Goal: Task Accomplishment & Management: Use online tool/utility

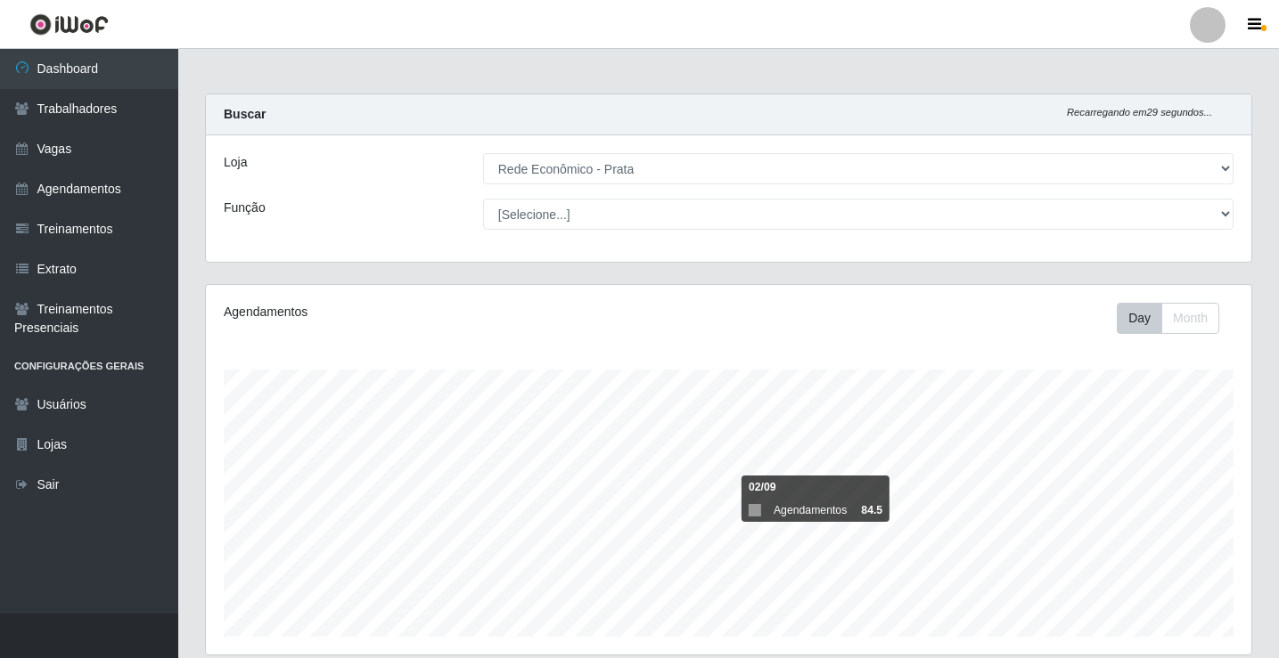
select select "192"
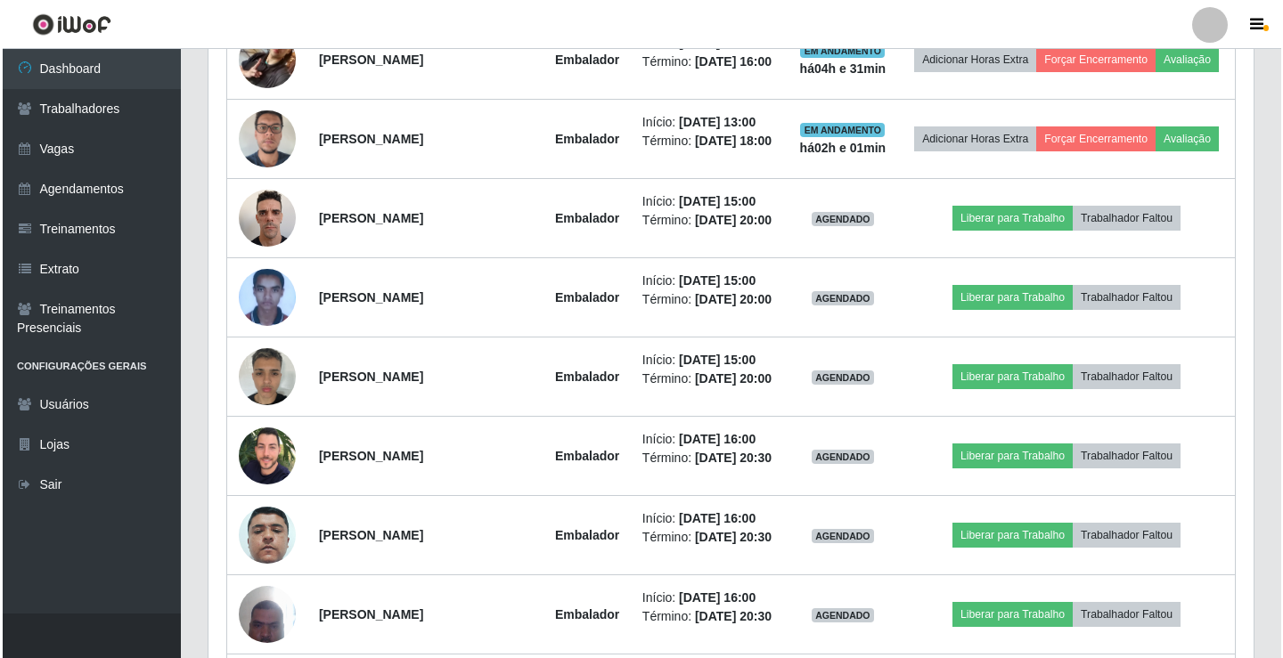
scroll to position [831, 0]
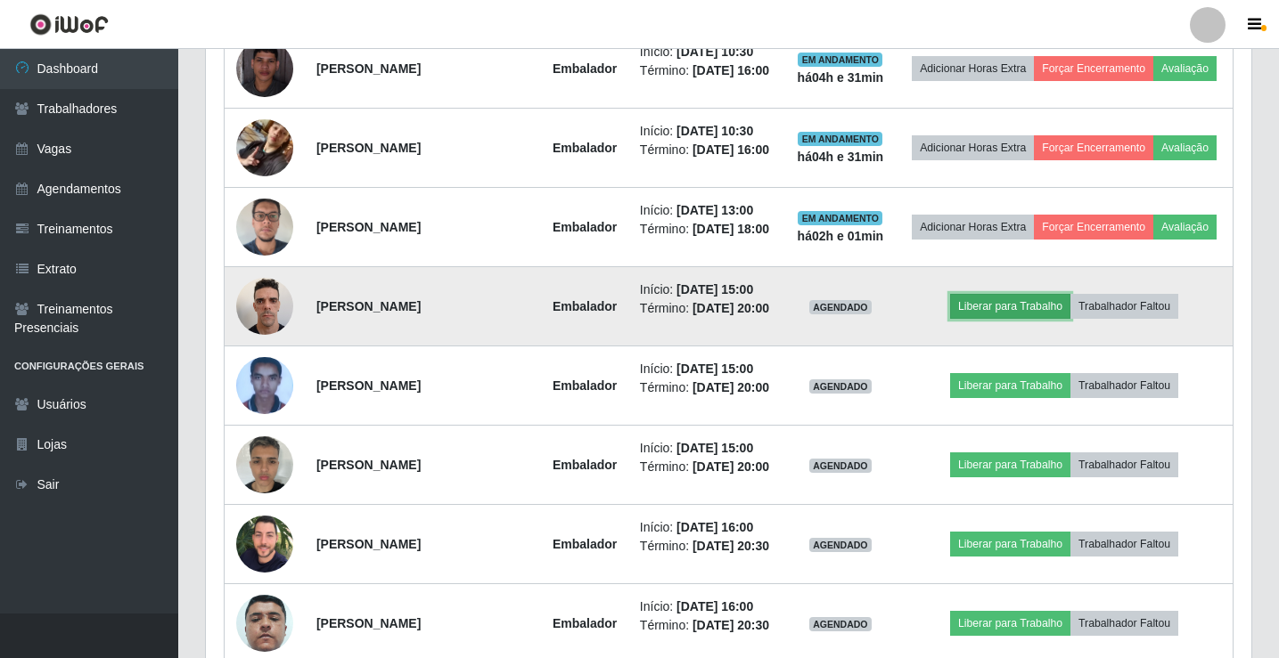
click at [1025, 319] on button "Liberar para Trabalho" at bounding box center [1010, 306] width 120 height 25
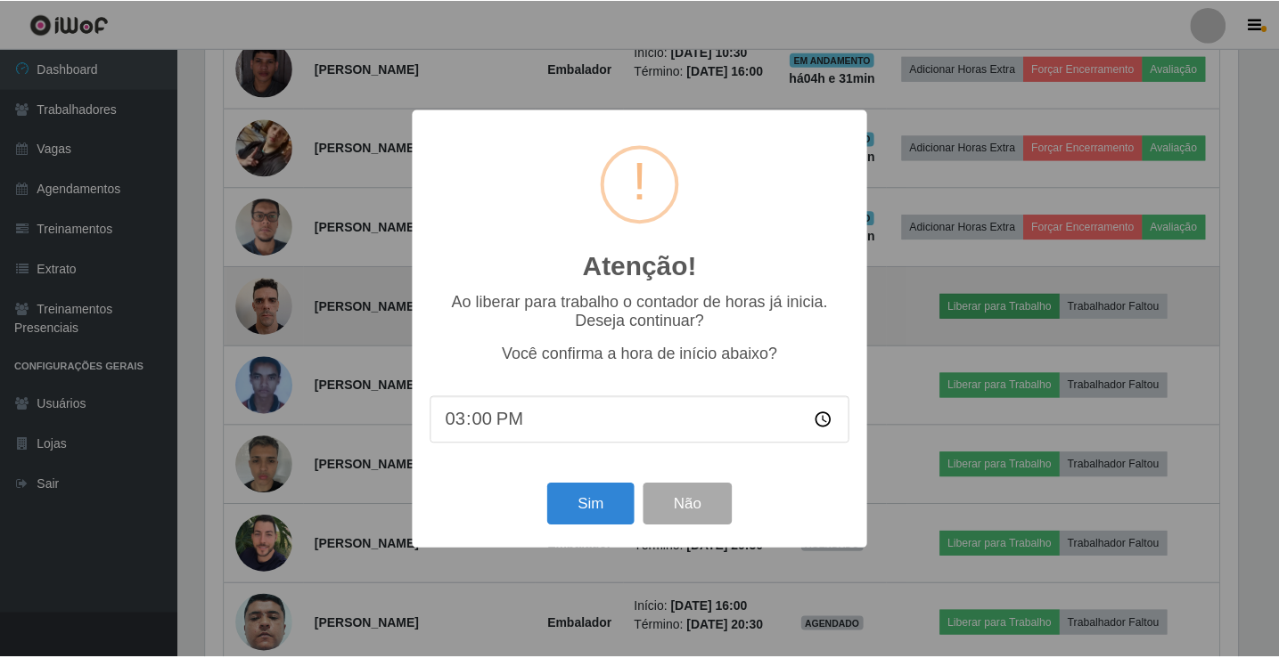
scroll to position [370, 1036]
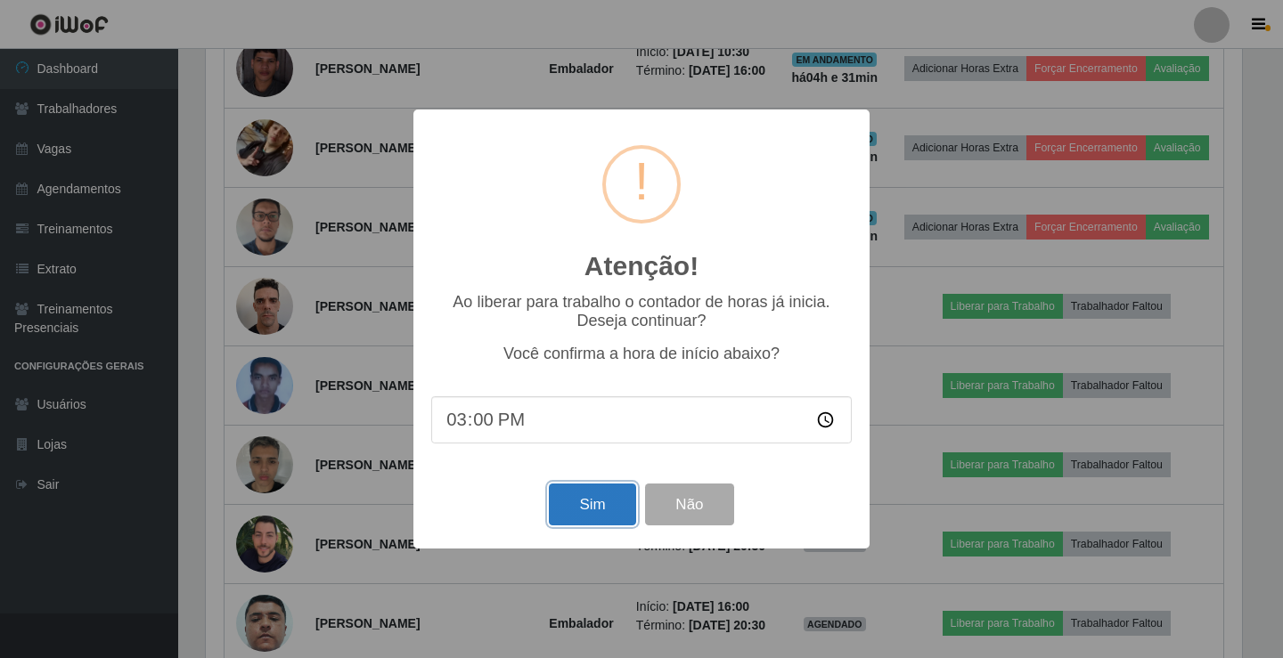
click at [616, 514] on button "Sim" at bounding box center [592, 505] width 86 height 42
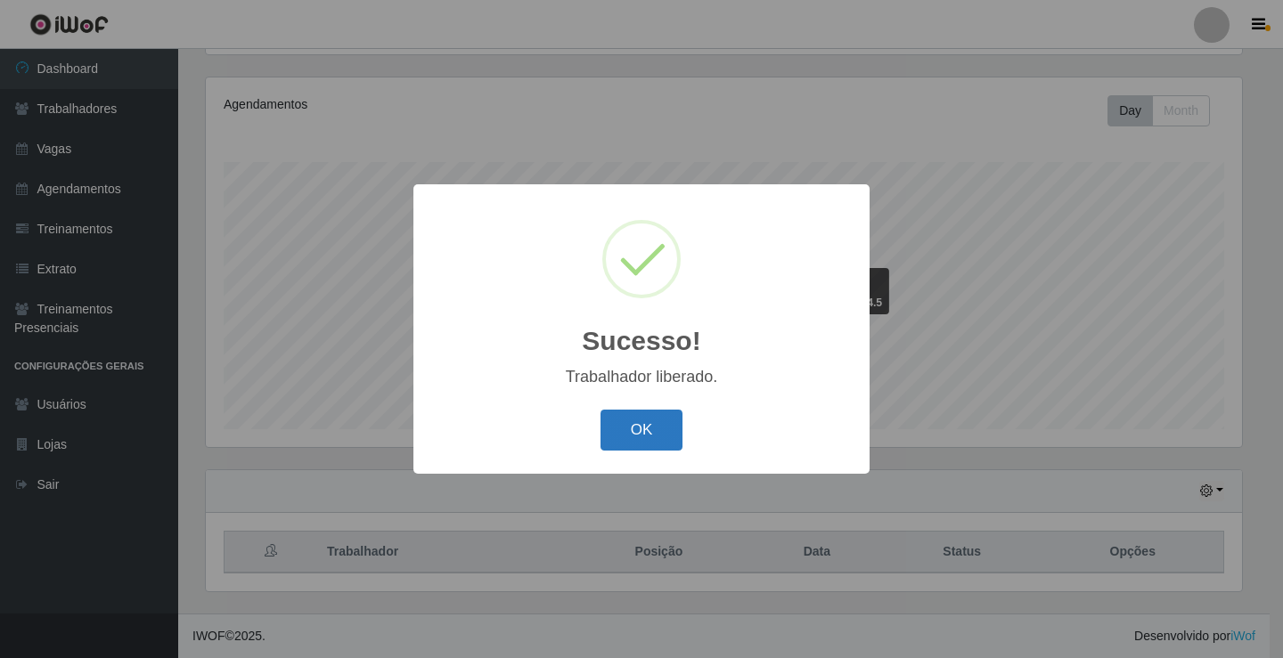
click at [645, 436] on button "OK" at bounding box center [642, 431] width 83 height 42
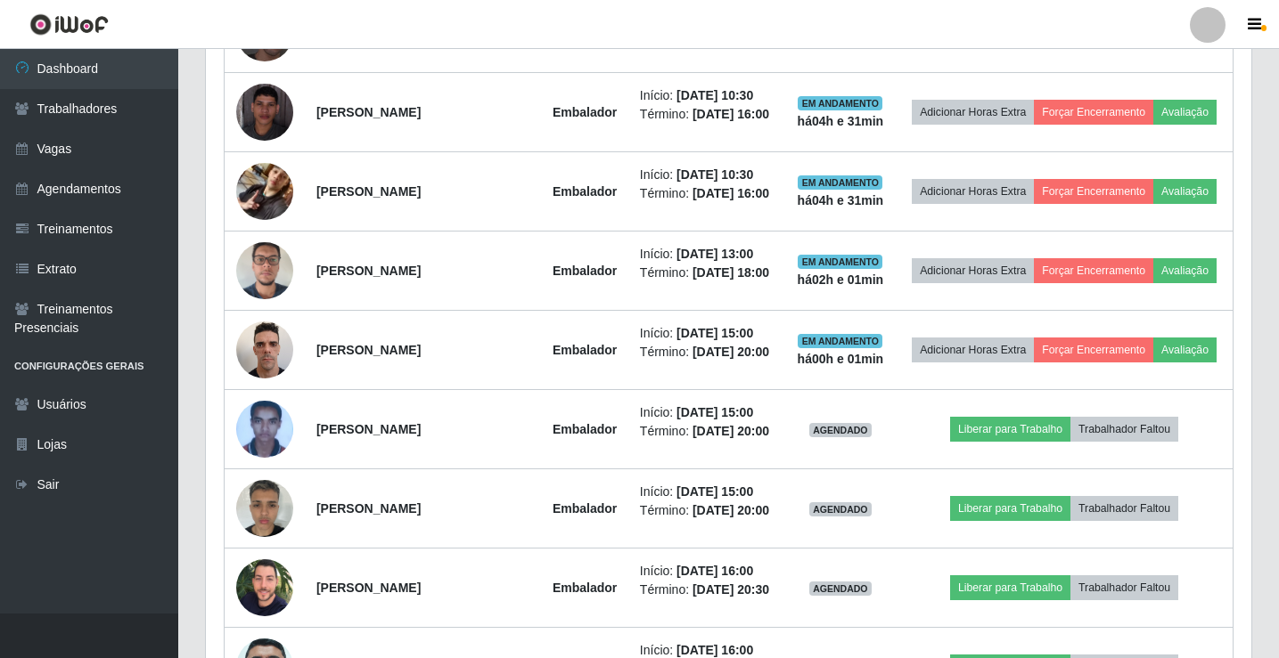
scroll to position [920, 0]
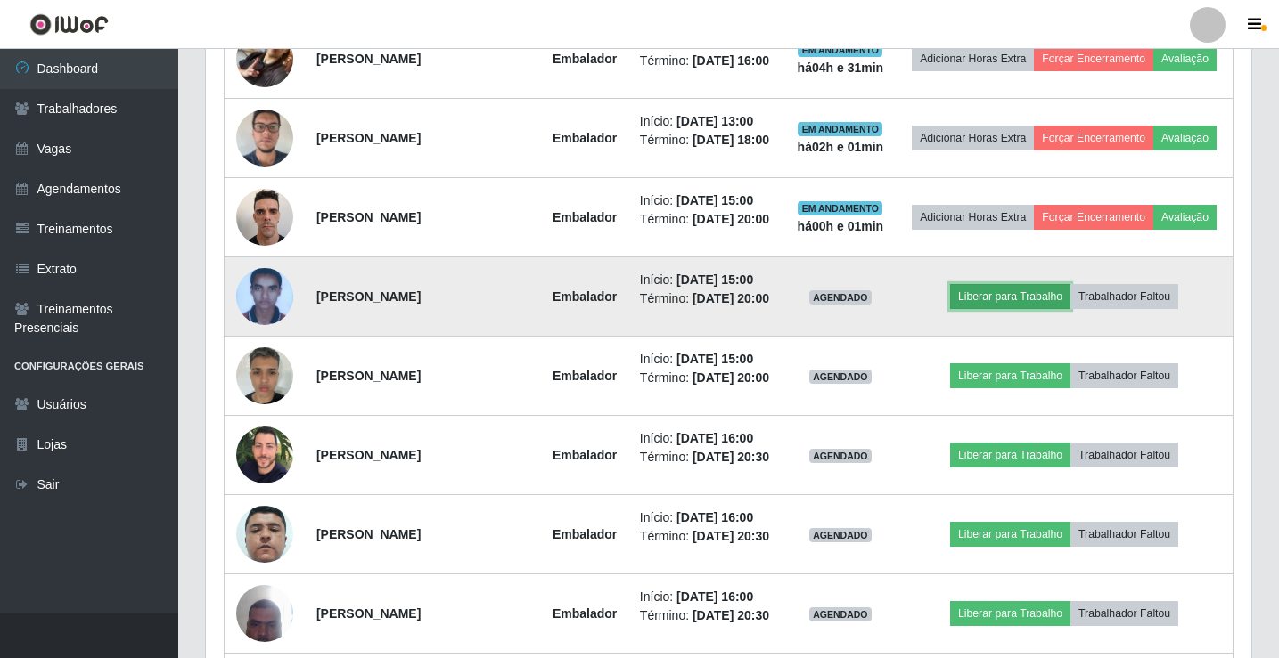
click at [994, 309] on button "Liberar para Trabalho" at bounding box center [1010, 296] width 120 height 25
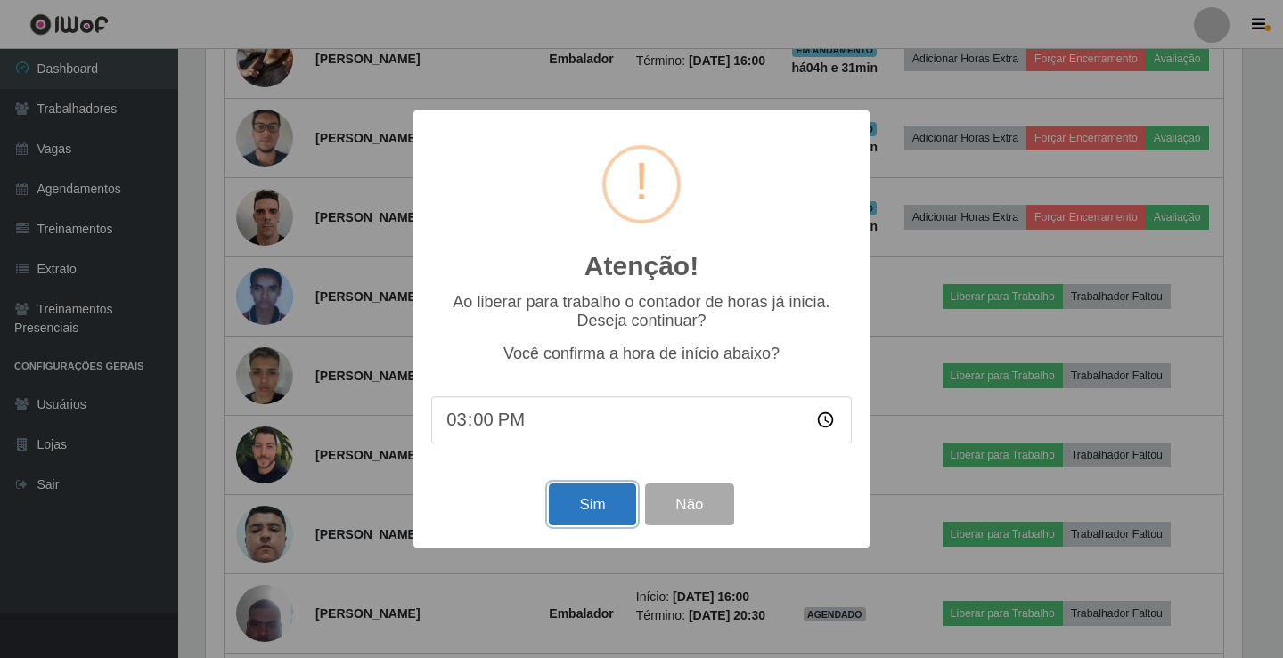
click at [610, 515] on button "Sim" at bounding box center [592, 505] width 86 height 42
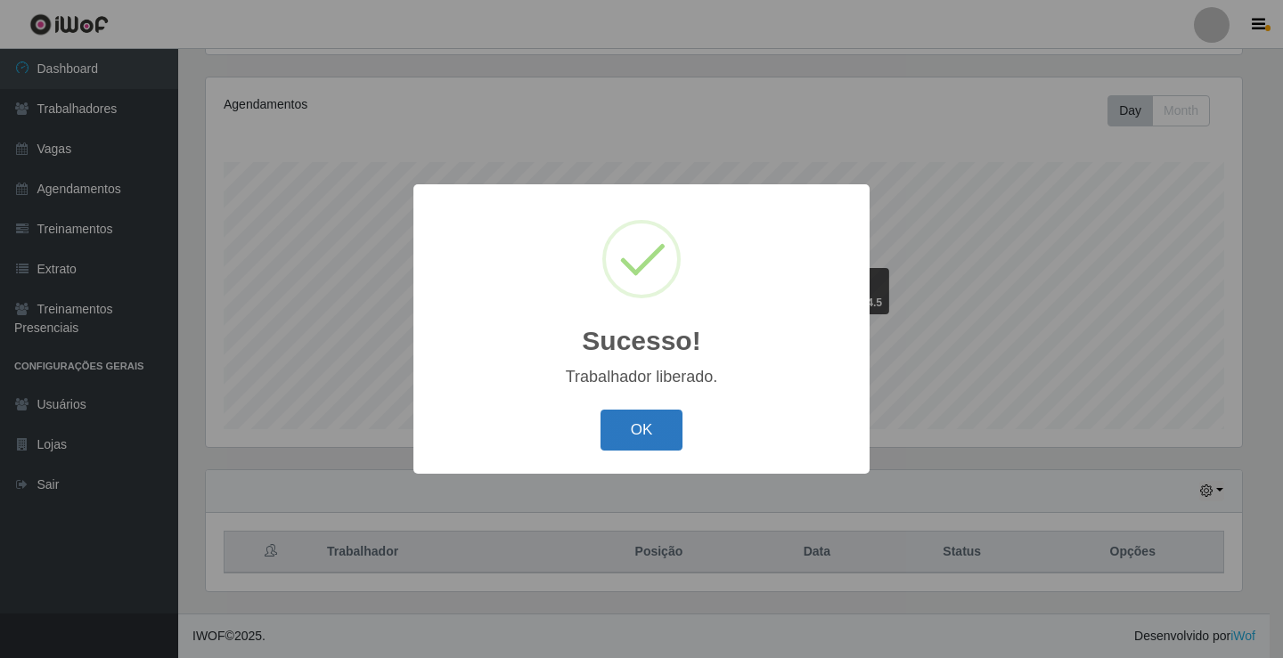
click at [654, 437] on button "OK" at bounding box center [642, 431] width 83 height 42
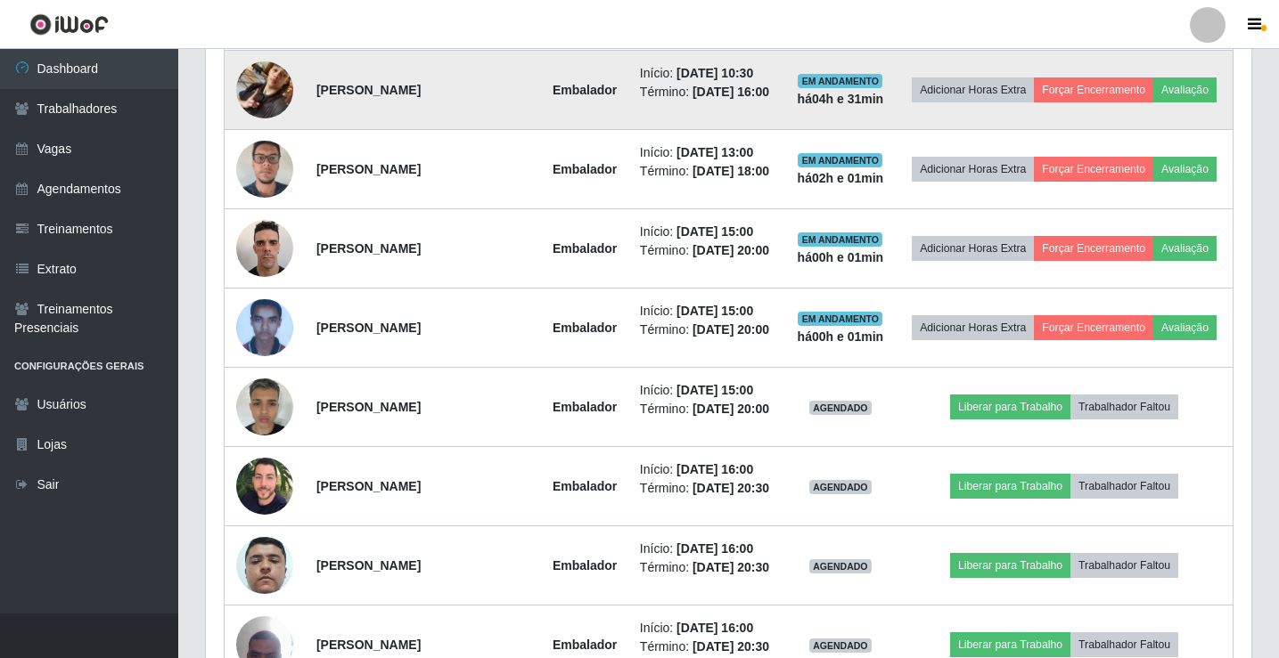
scroll to position [920, 0]
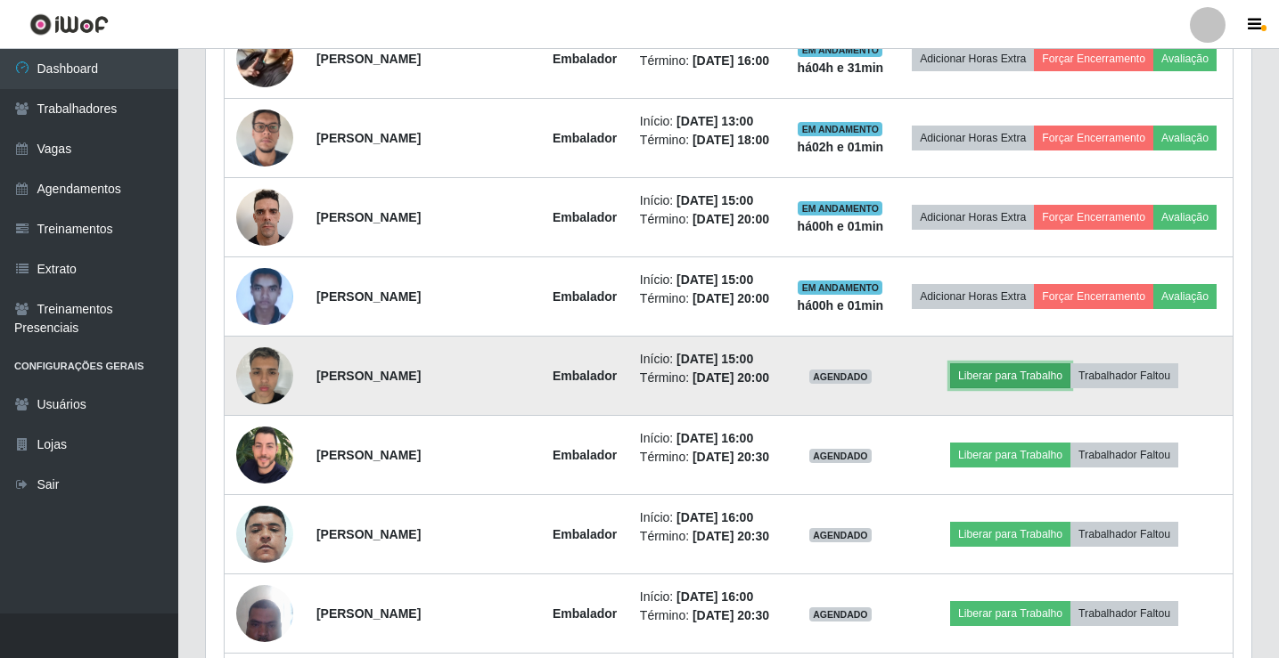
click at [1012, 388] on button "Liberar para Trabalho" at bounding box center [1010, 376] width 120 height 25
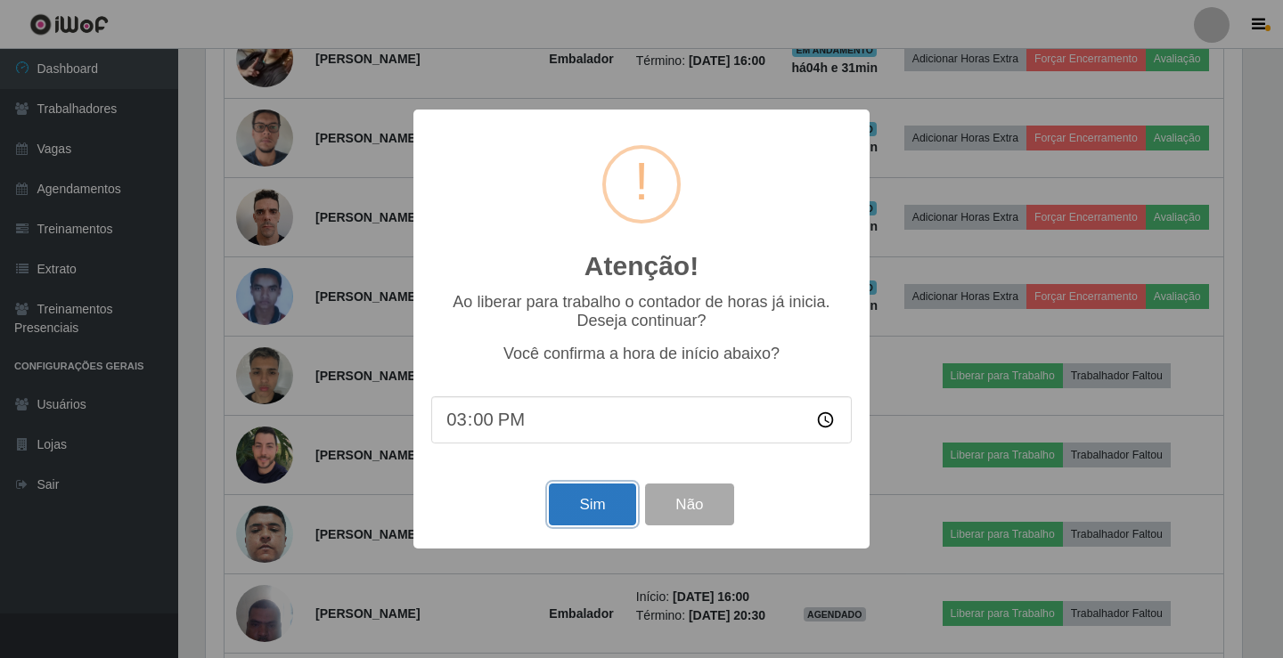
click at [588, 518] on button "Sim" at bounding box center [592, 505] width 86 height 42
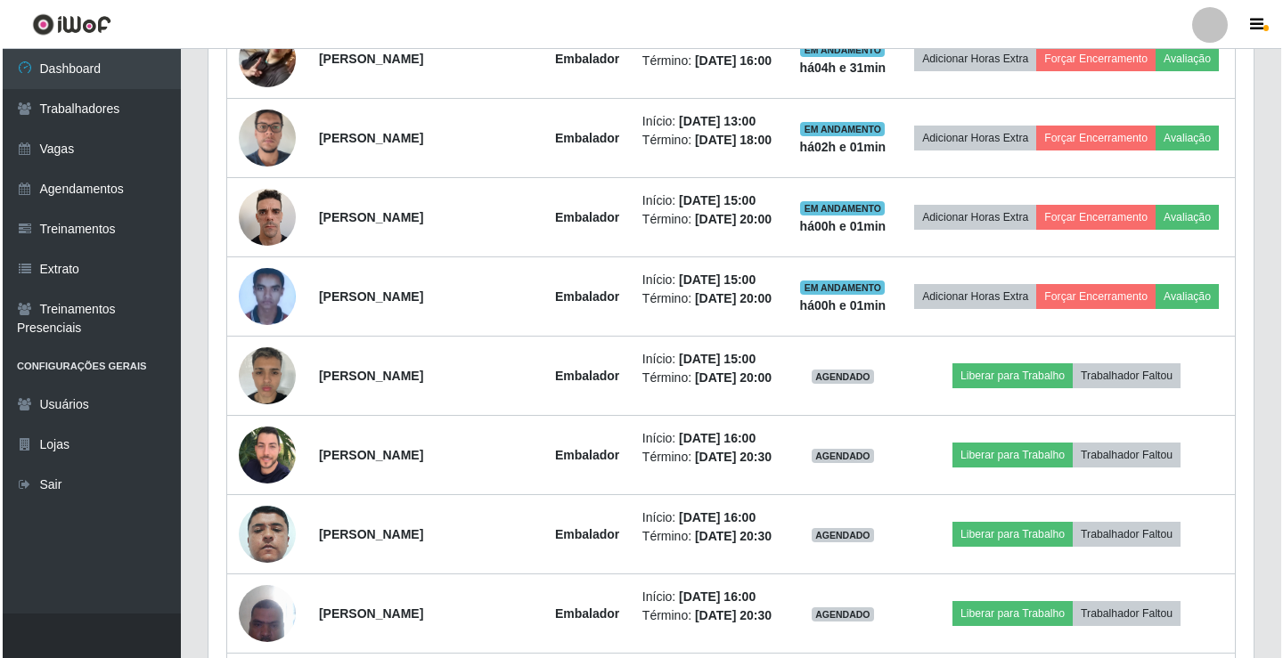
scroll to position [0, 0]
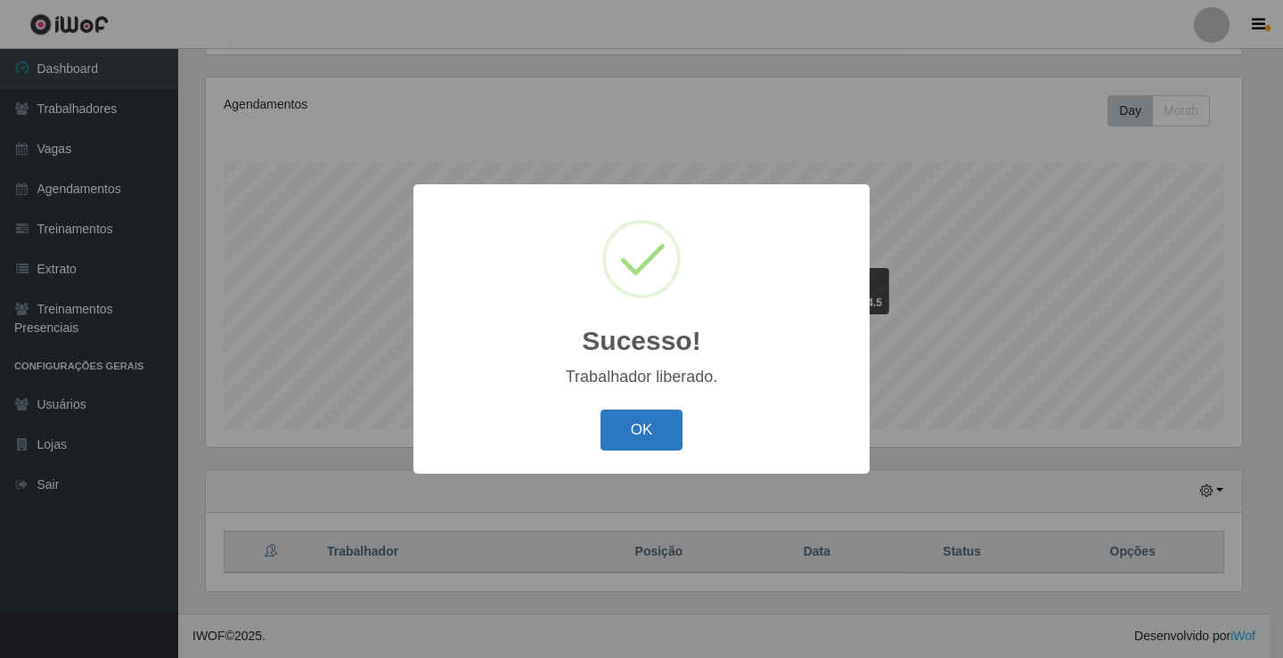
click at [641, 435] on button "OK" at bounding box center [642, 431] width 83 height 42
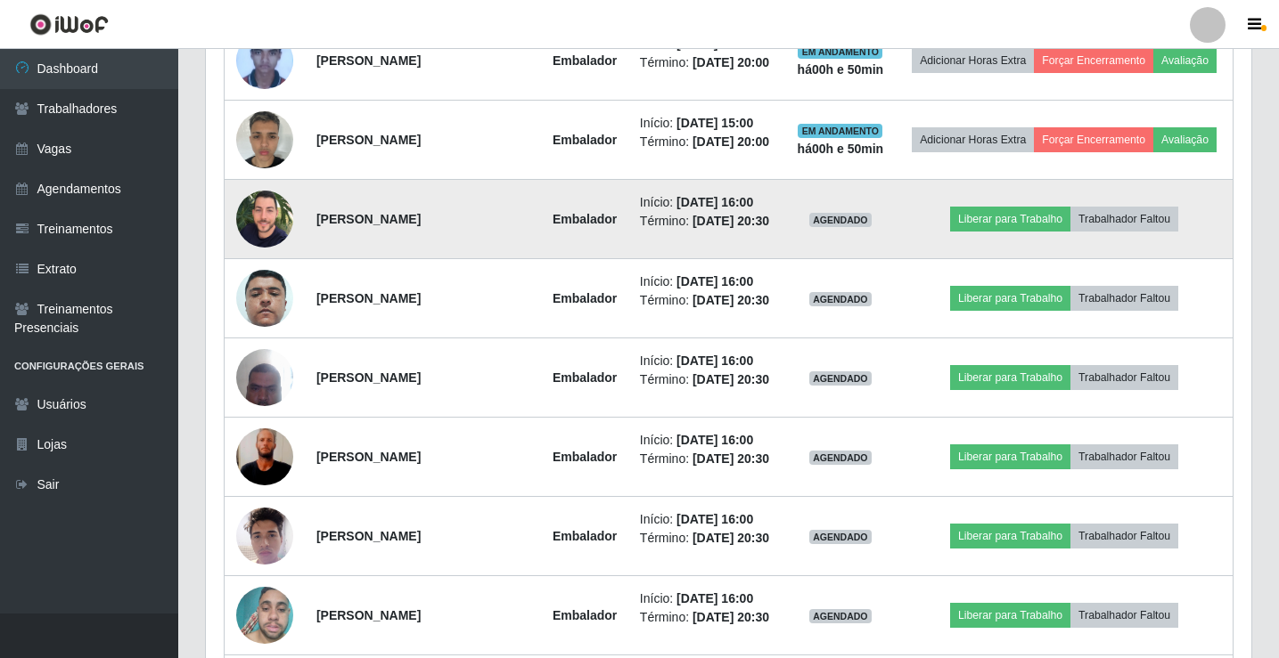
scroll to position [1188, 0]
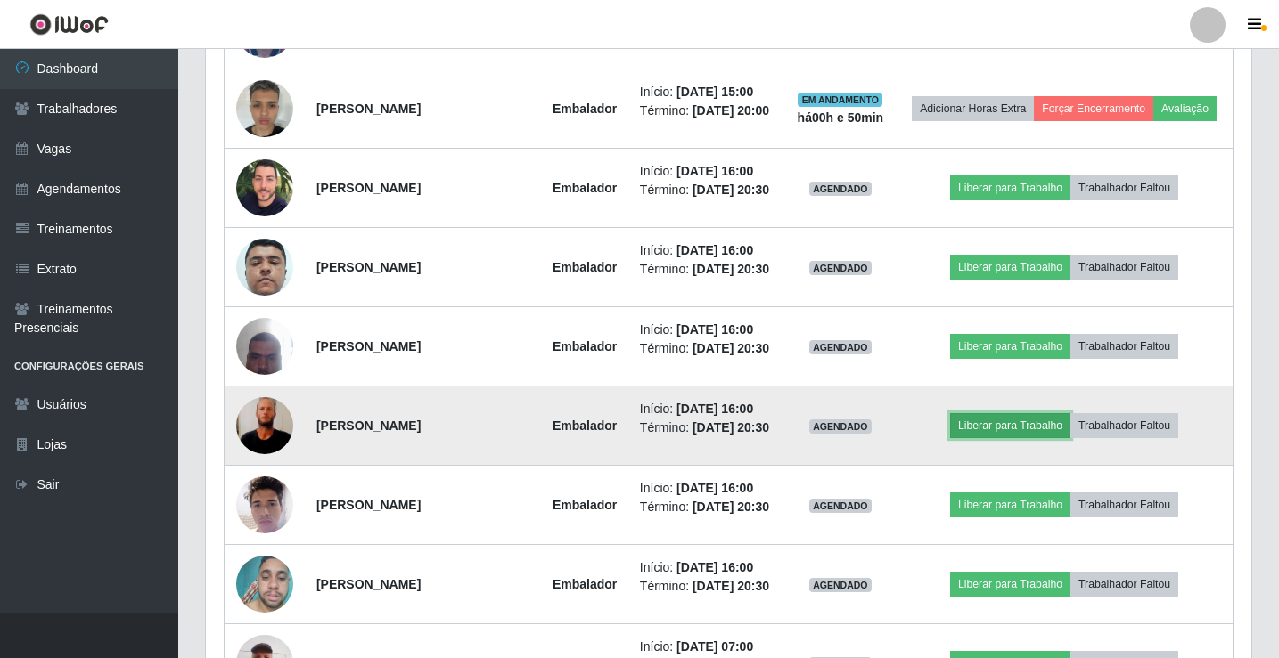
click at [993, 438] on button "Liberar para Trabalho" at bounding box center [1010, 425] width 120 height 25
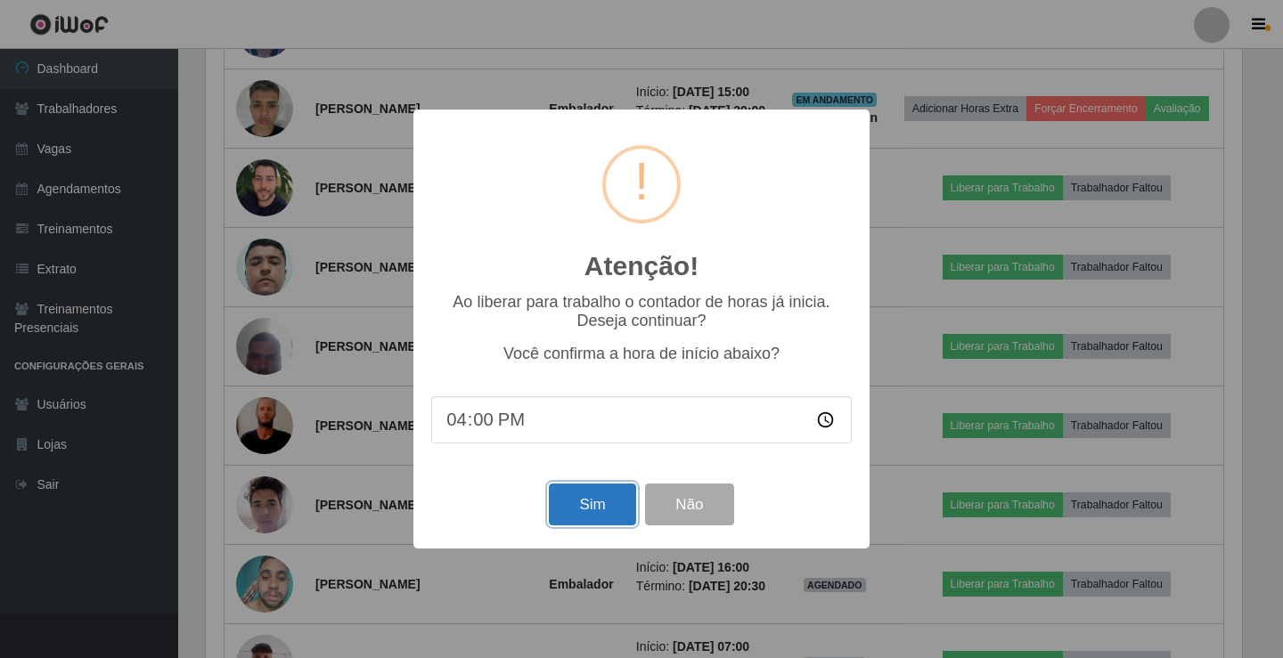
click at [593, 518] on button "Sim" at bounding box center [592, 505] width 86 height 42
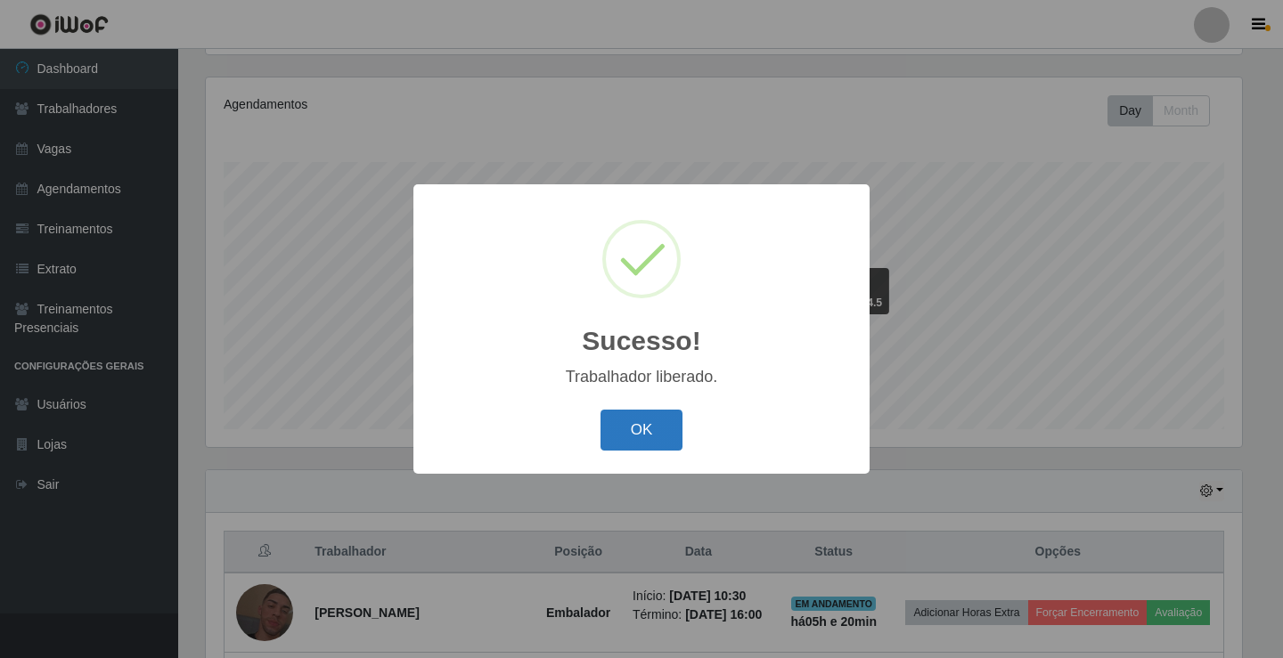
click at [642, 445] on button "OK" at bounding box center [642, 431] width 83 height 42
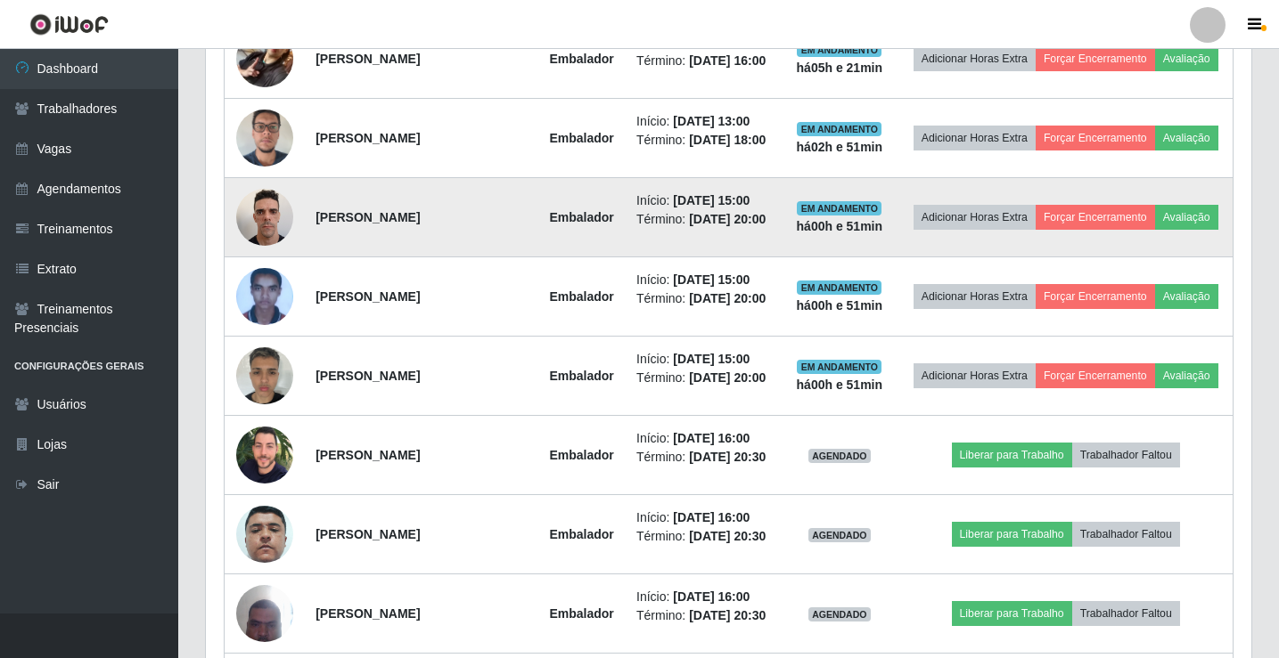
scroll to position [1277, 0]
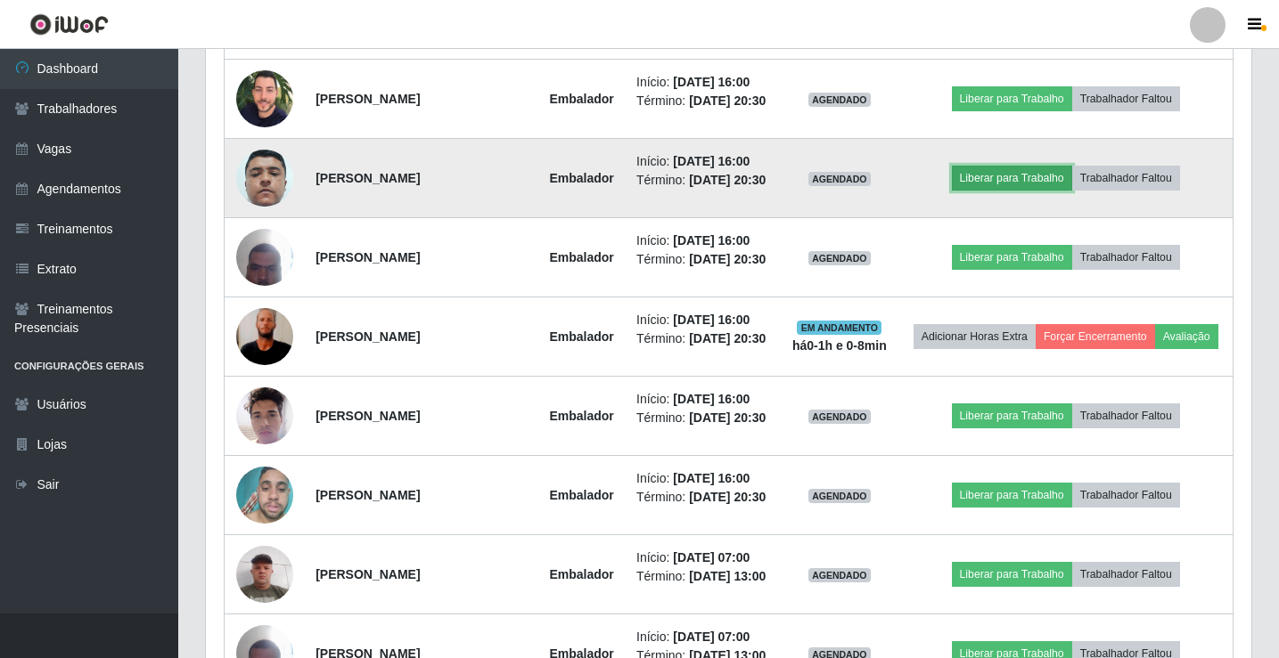
click at [1048, 191] on button "Liberar para Trabalho" at bounding box center [1012, 178] width 120 height 25
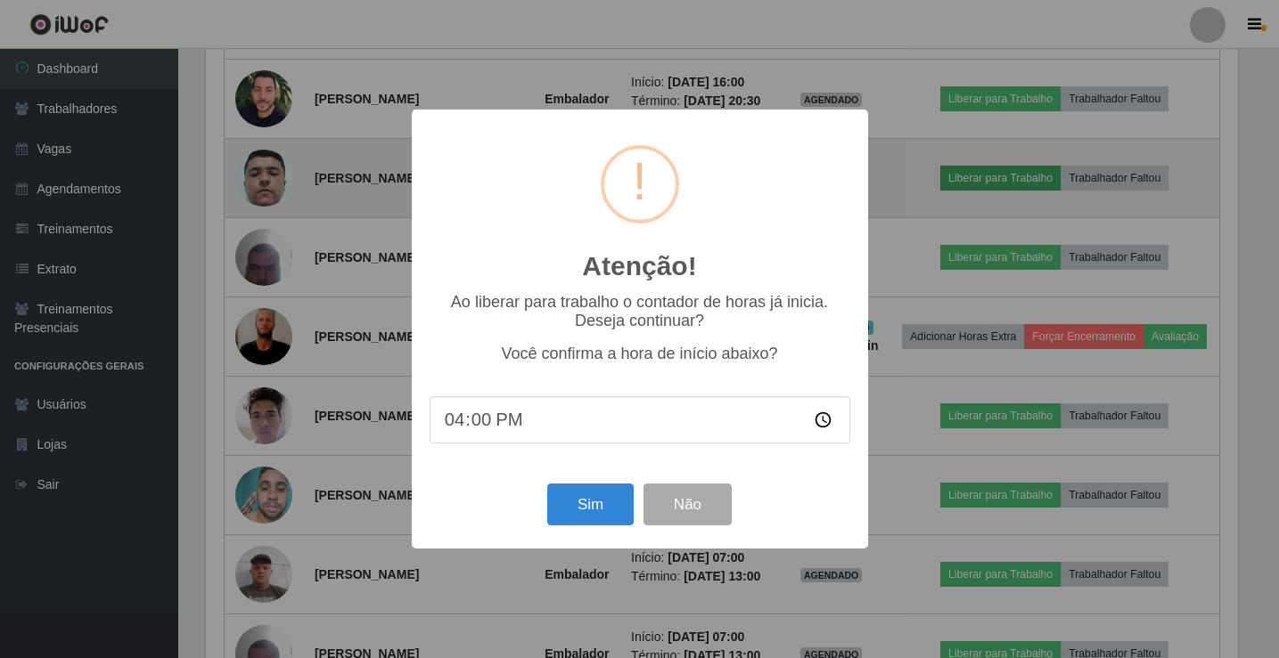
scroll to position [370, 1036]
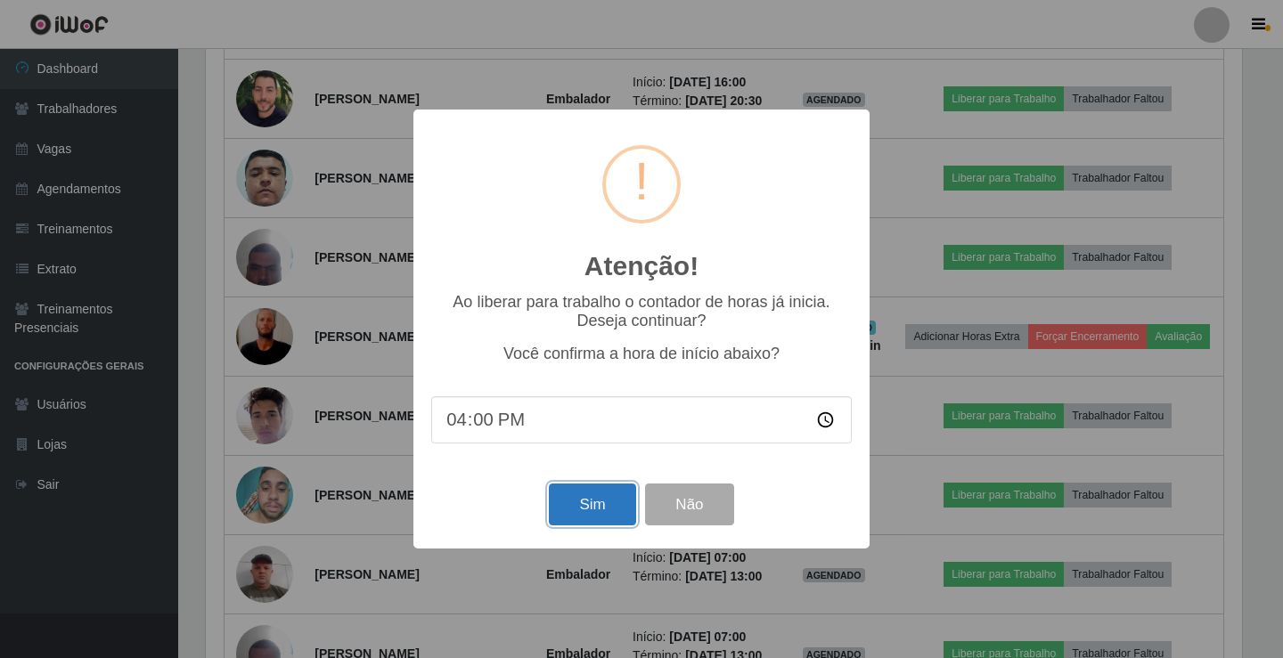
click at [617, 495] on button "Sim" at bounding box center [592, 505] width 86 height 42
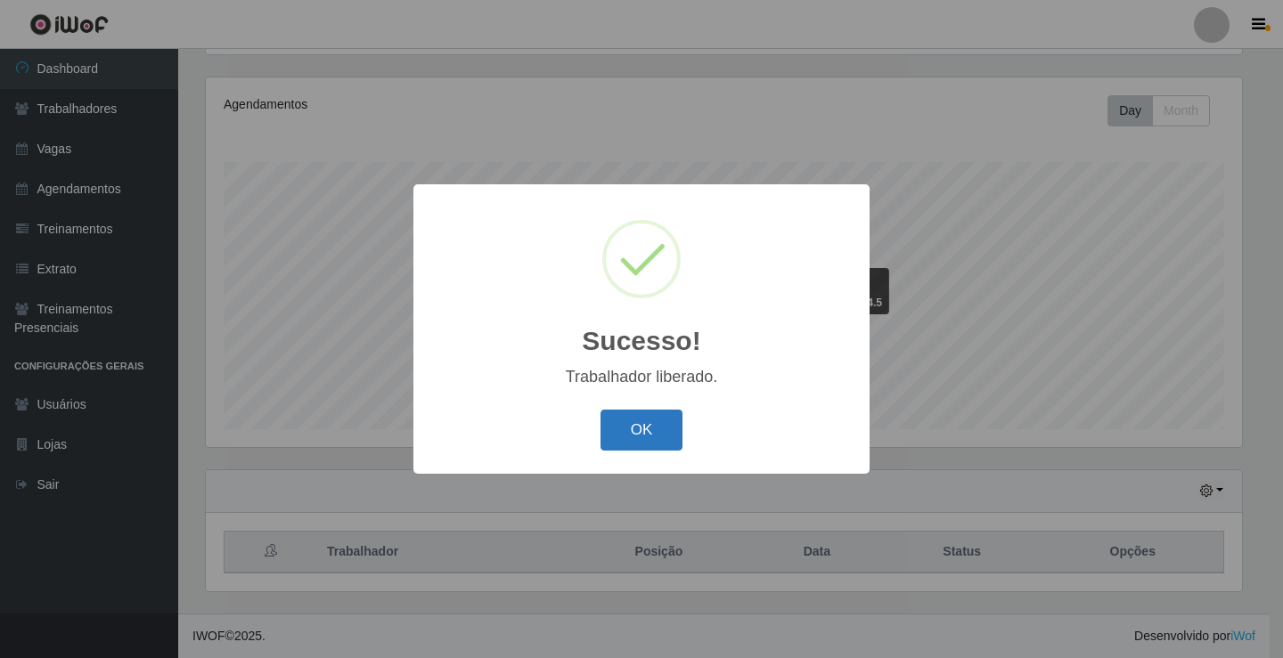
click at [666, 441] on button "OK" at bounding box center [642, 431] width 83 height 42
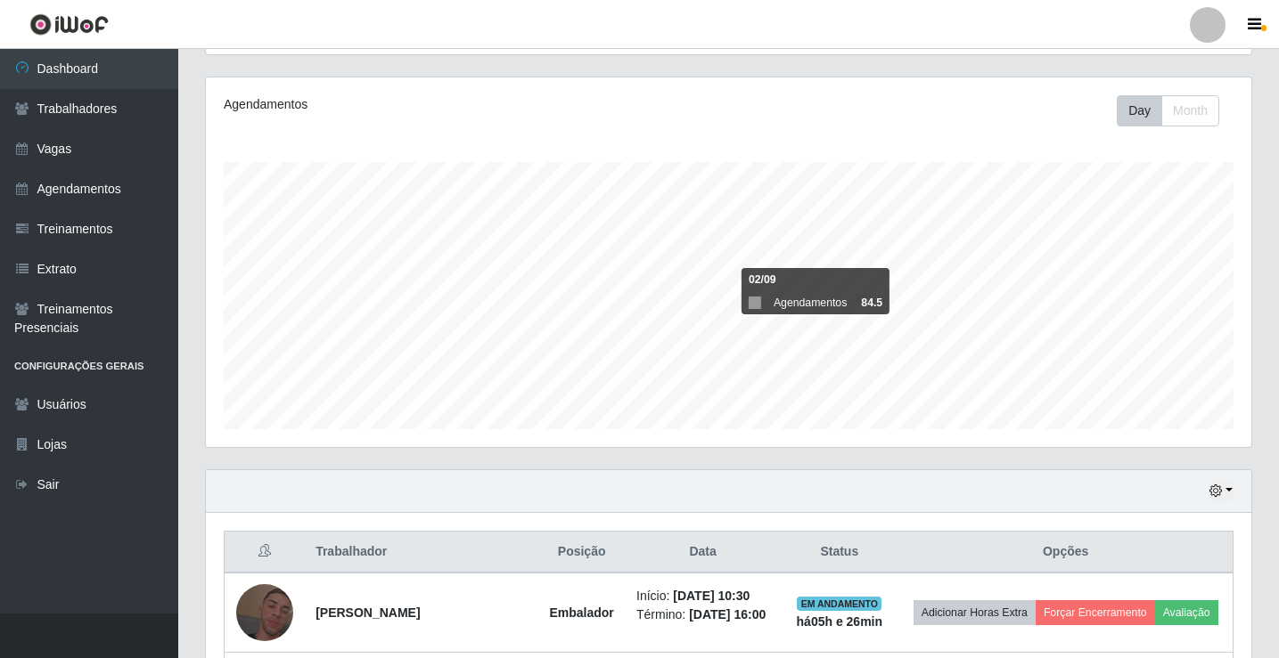
scroll to position [475, 0]
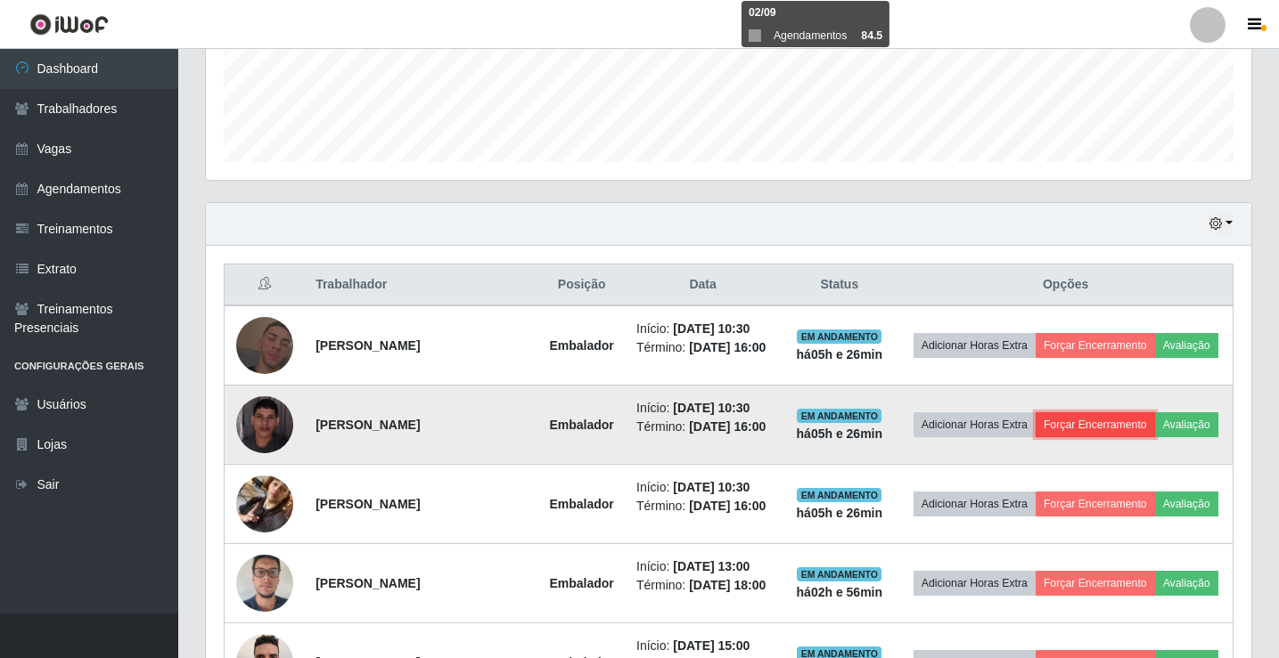
click at [1115, 423] on button "Forçar Encerramento" at bounding box center [1094, 425] width 119 height 25
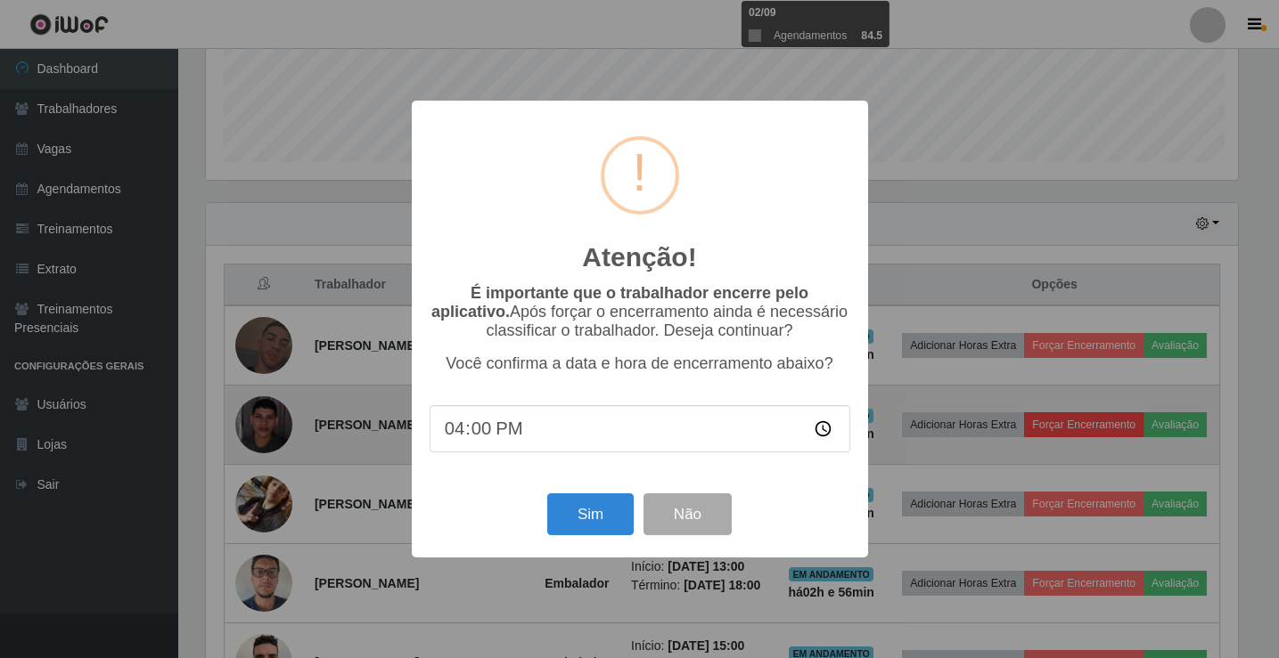
scroll to position [370, 1036]
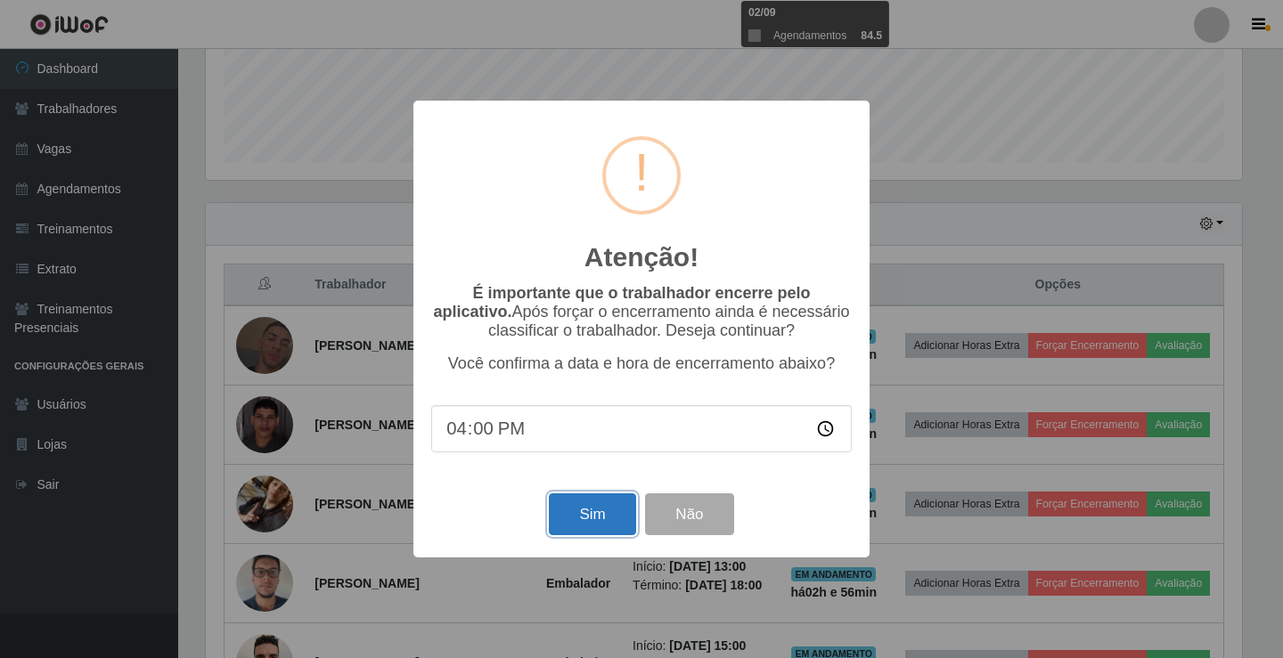
click at [601, 517] on button "Sim" at bounding box center [592, 515] width 86 height 42
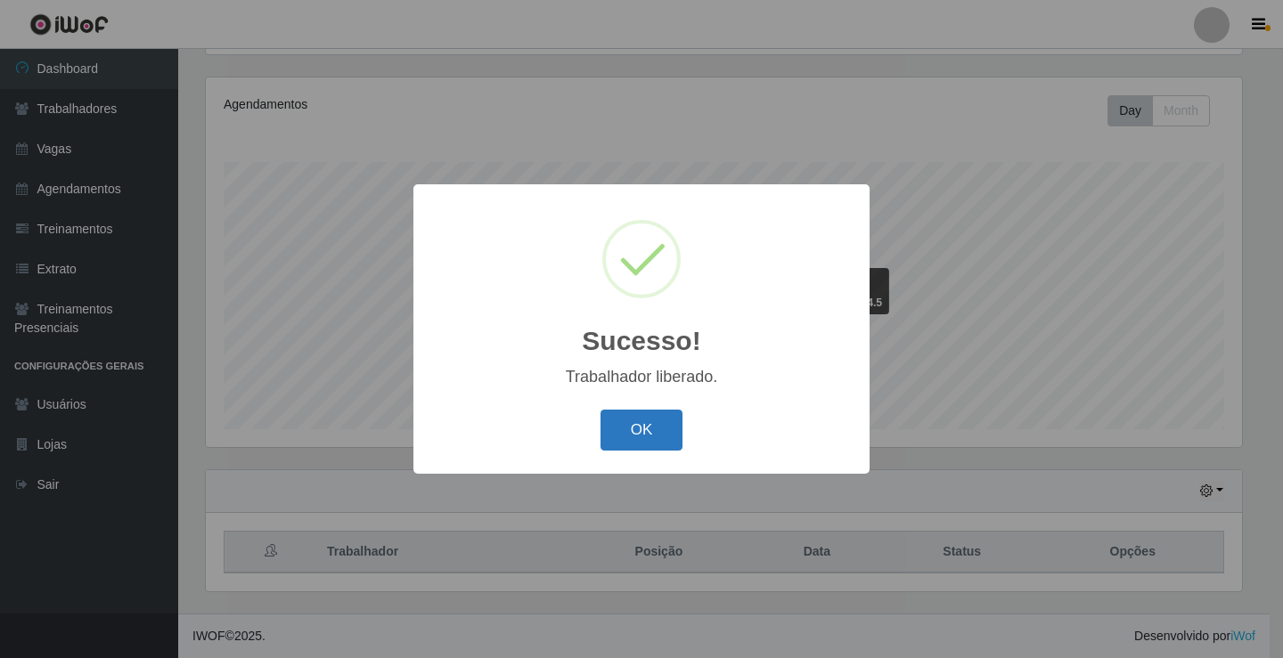
click at [650, 433] on button "OK" at bounding box center [642, 431] width 83 height 42
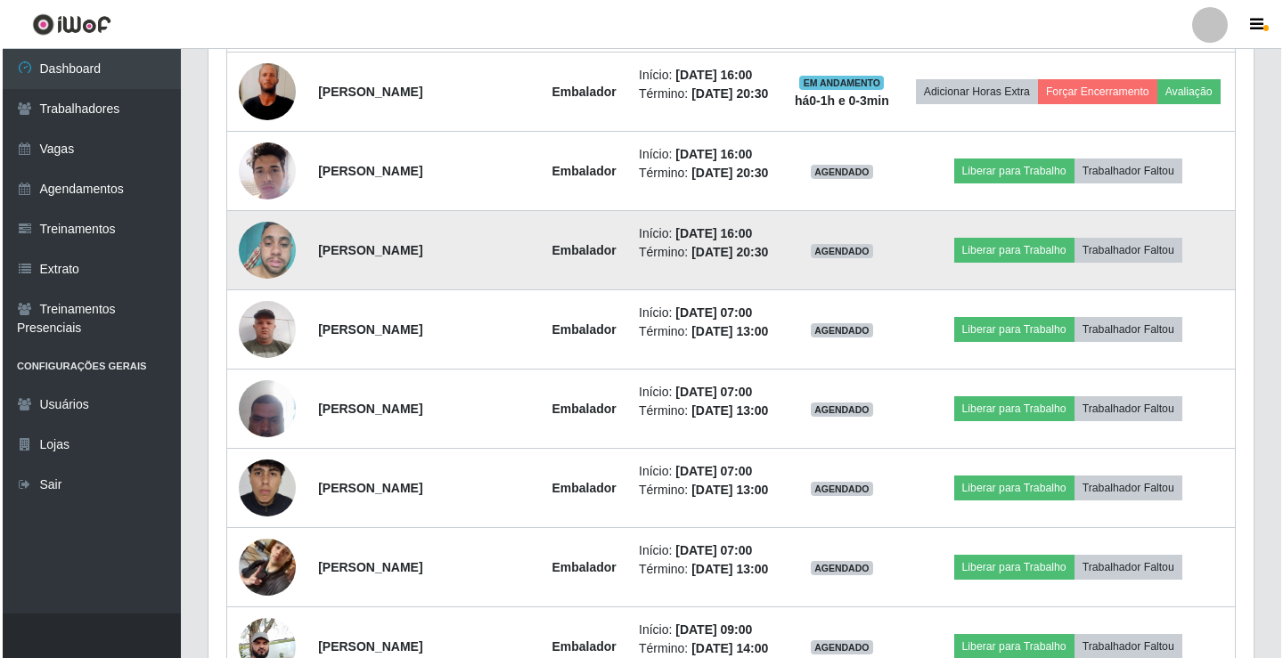
scroll to position [1455, 0]
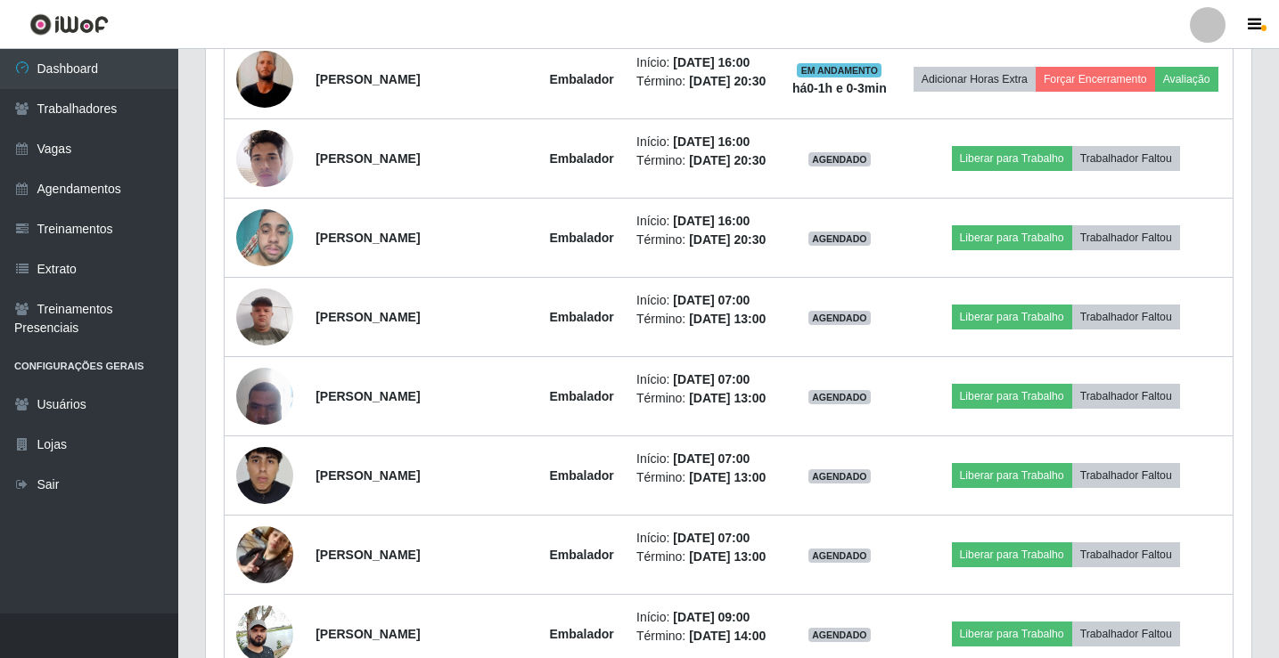
click at [1018, 12] on button "Liberar para Trabalho" at bounding box center [1012, 0] width 120 height 25
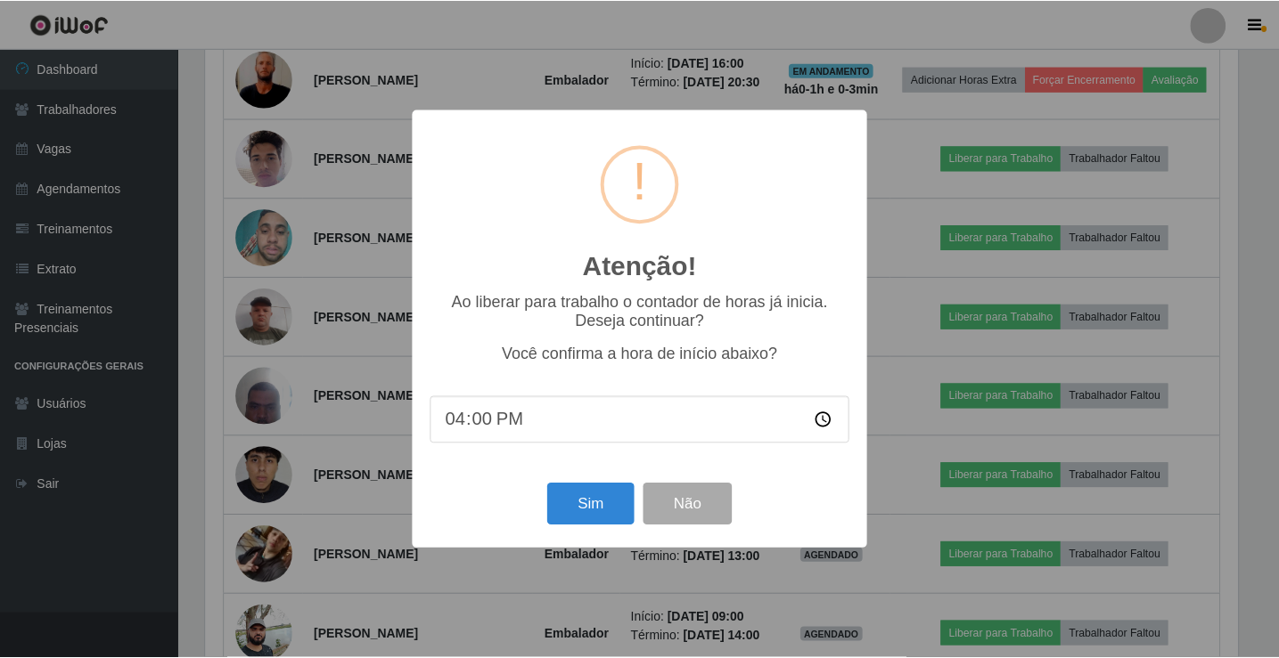
scroll to position [370, 1036]
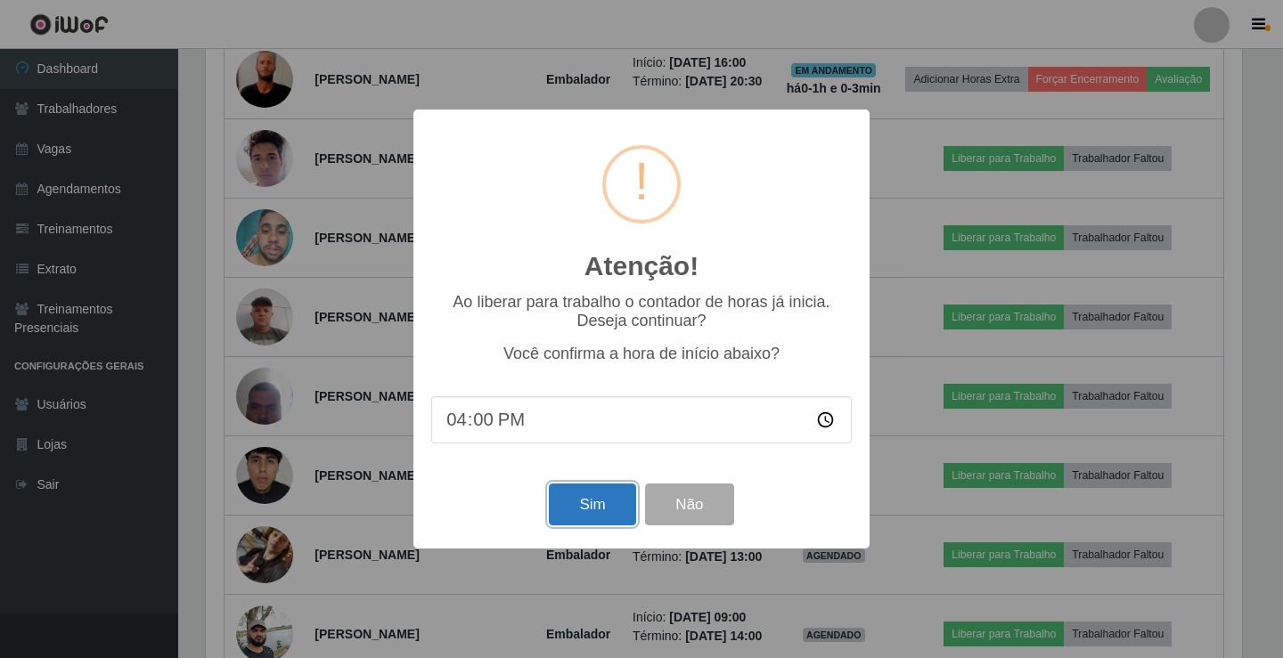
click at [601, 508] on button "Sim" at bounding box center [592, 505] width 86 height 42
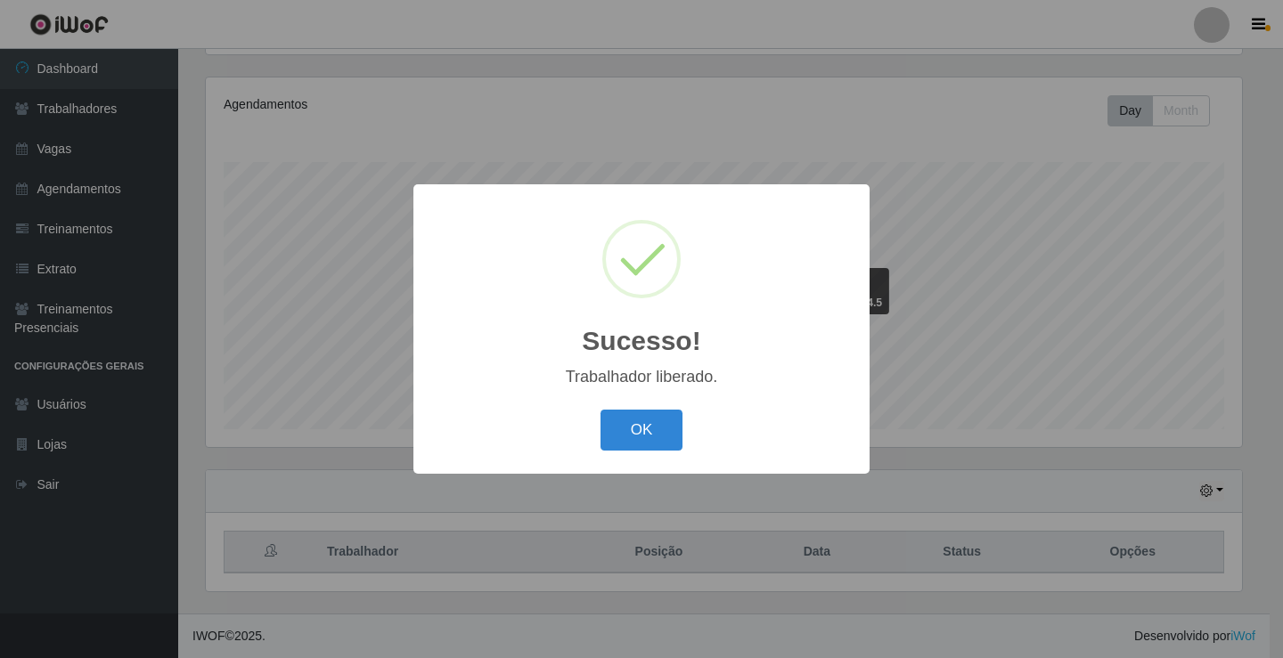
click at [601, 410] on button "OK" at bounding box center [642, 431] width 83 height 42
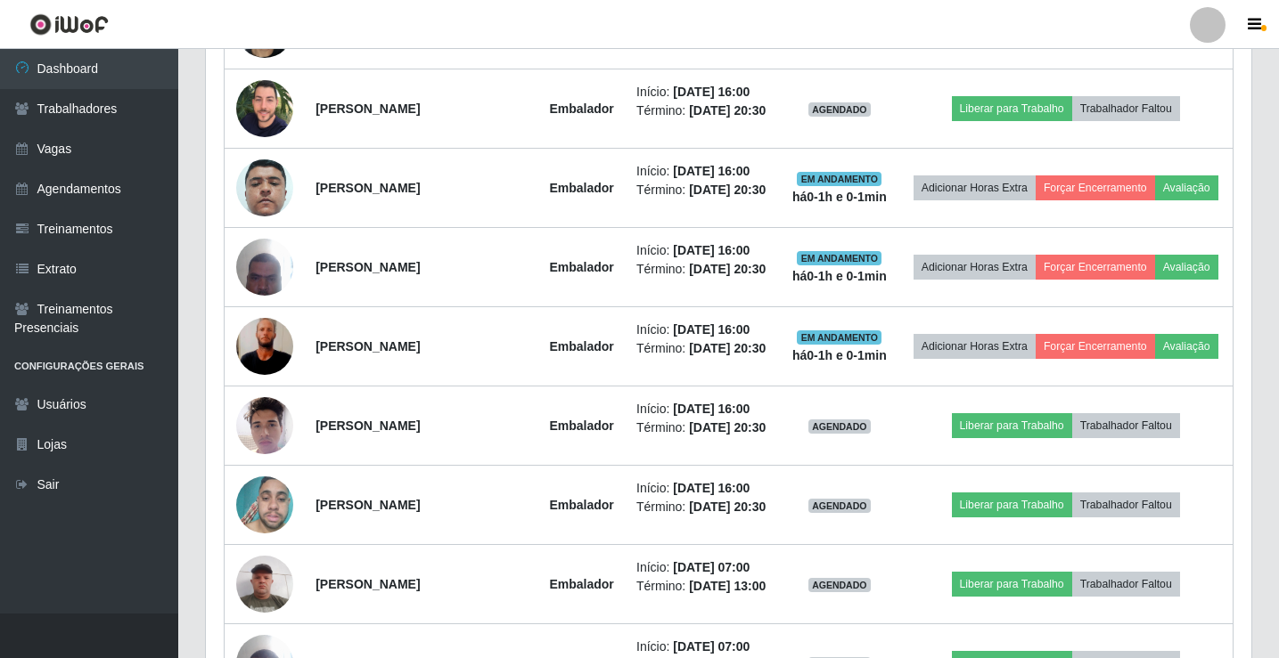
scroll to position [1366, 0]
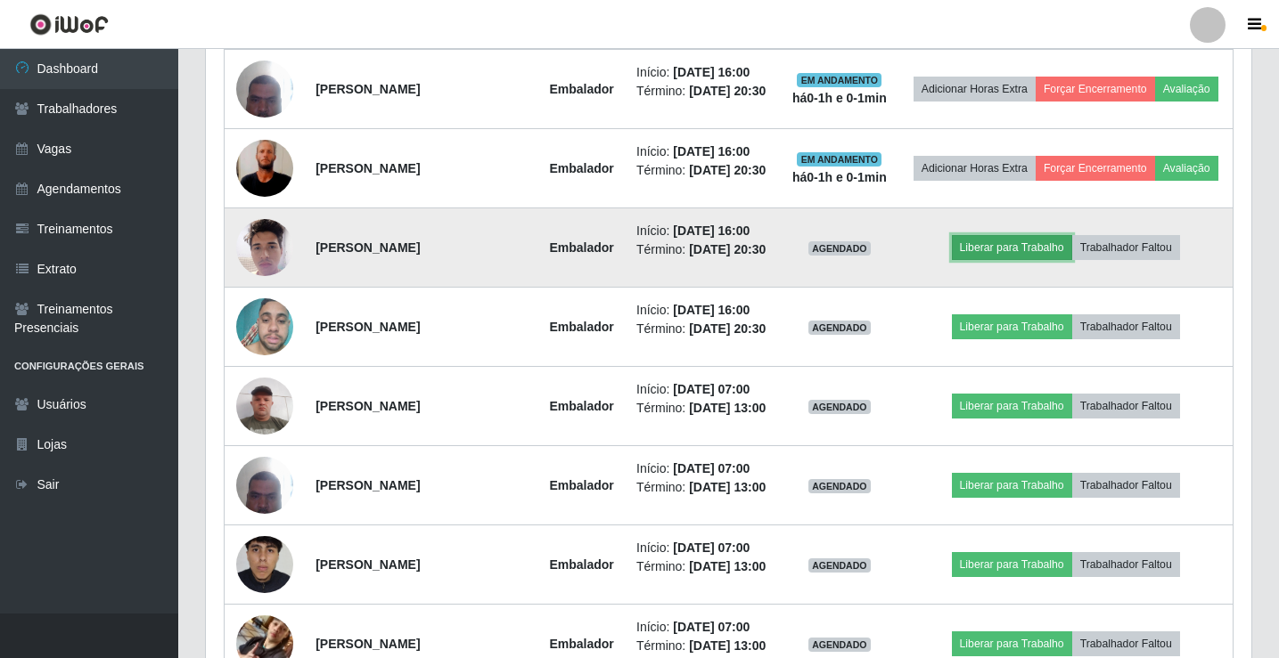
click at [1008, 260] on button "Liberar para Trabalho" at bounding box center [1012, 247] width 120 height 25
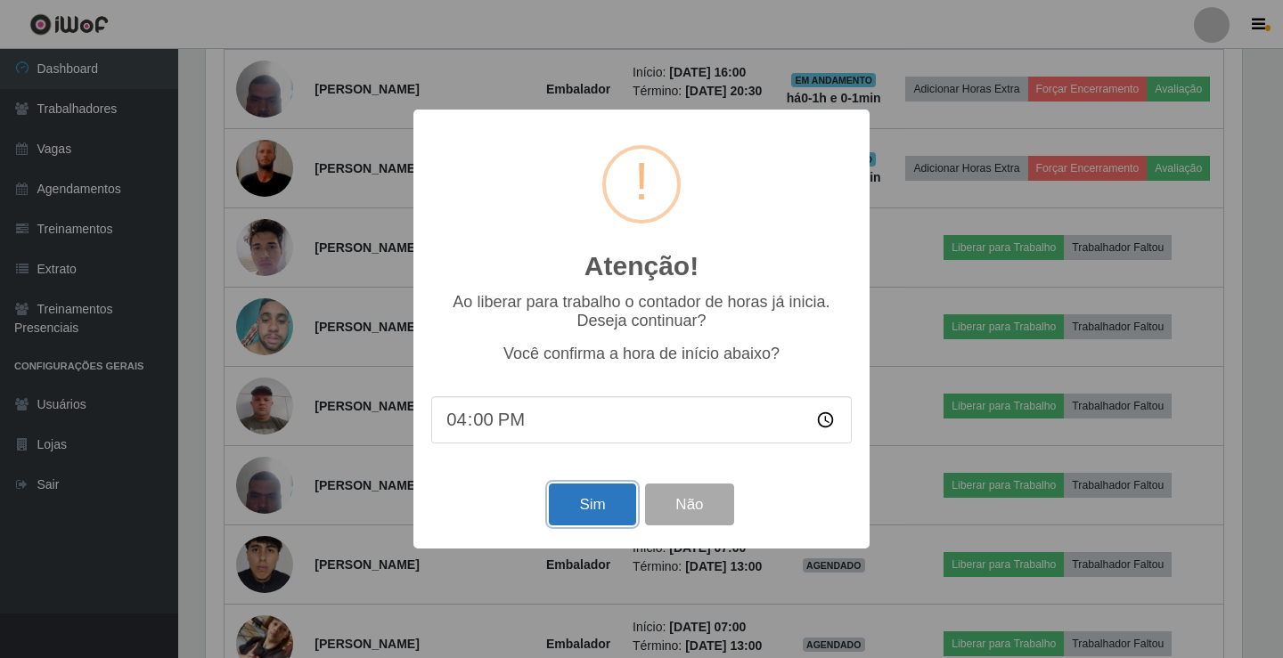
click at [605, 505] on button "Sim" at bounding box center [592, 505] width 86 height 42
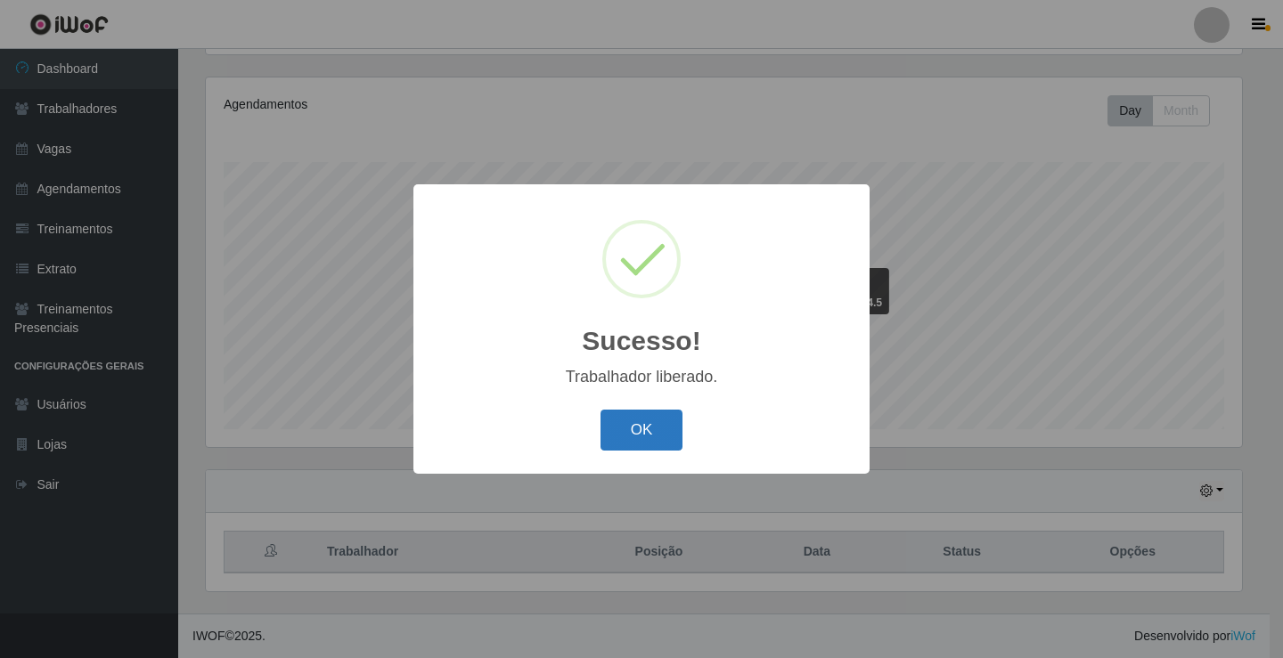
click at [641, 450] on button "OK" at bounding box center [642, 431] width 83 height 42
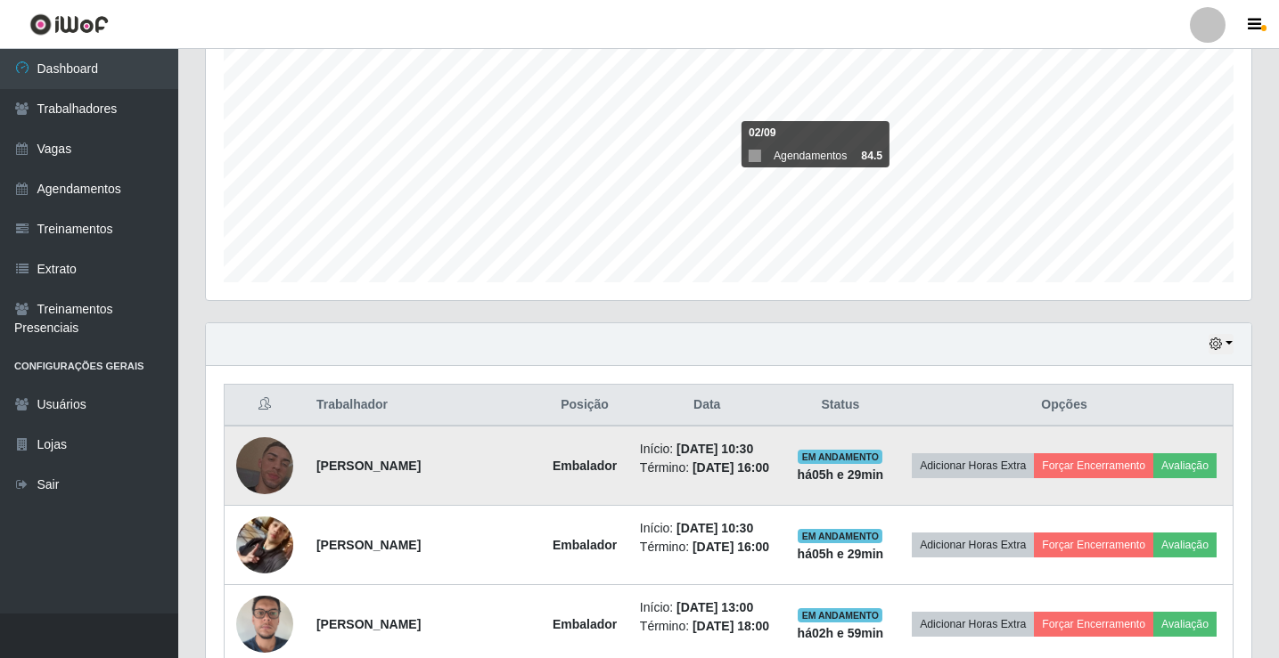
scroll to position [386, 0]
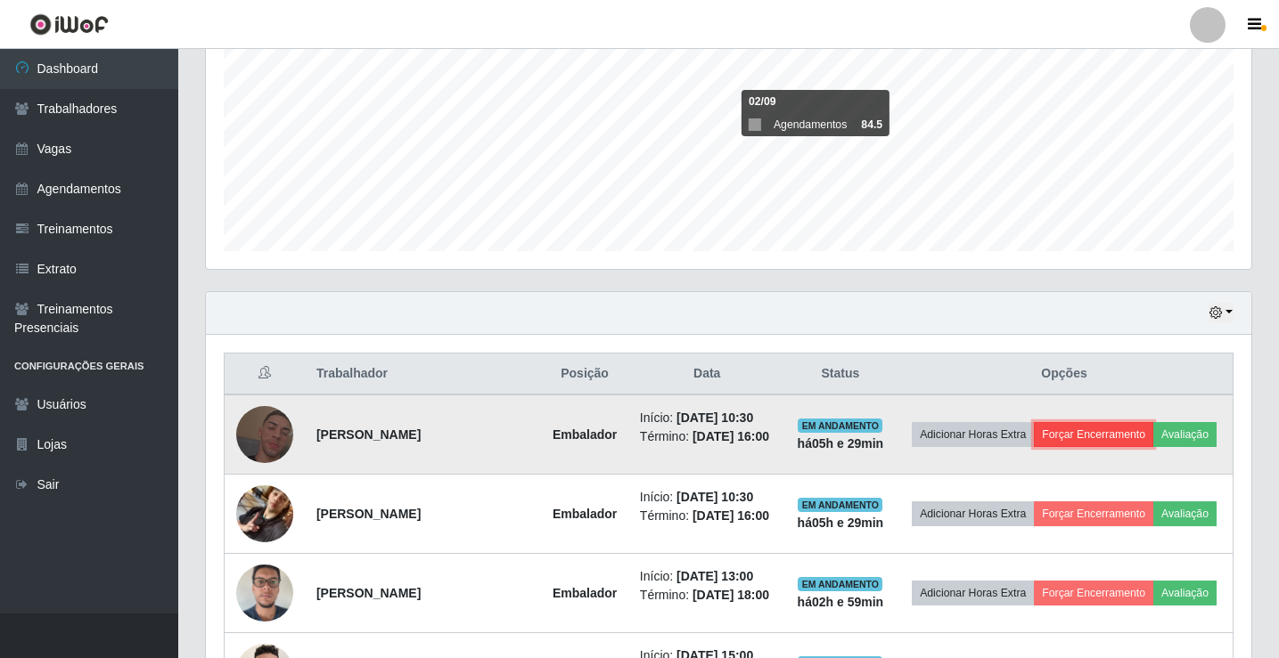
click at [1126, 422] on button "Forçar Encerramento" at bounding box center [1093, 434] width 119 height 25
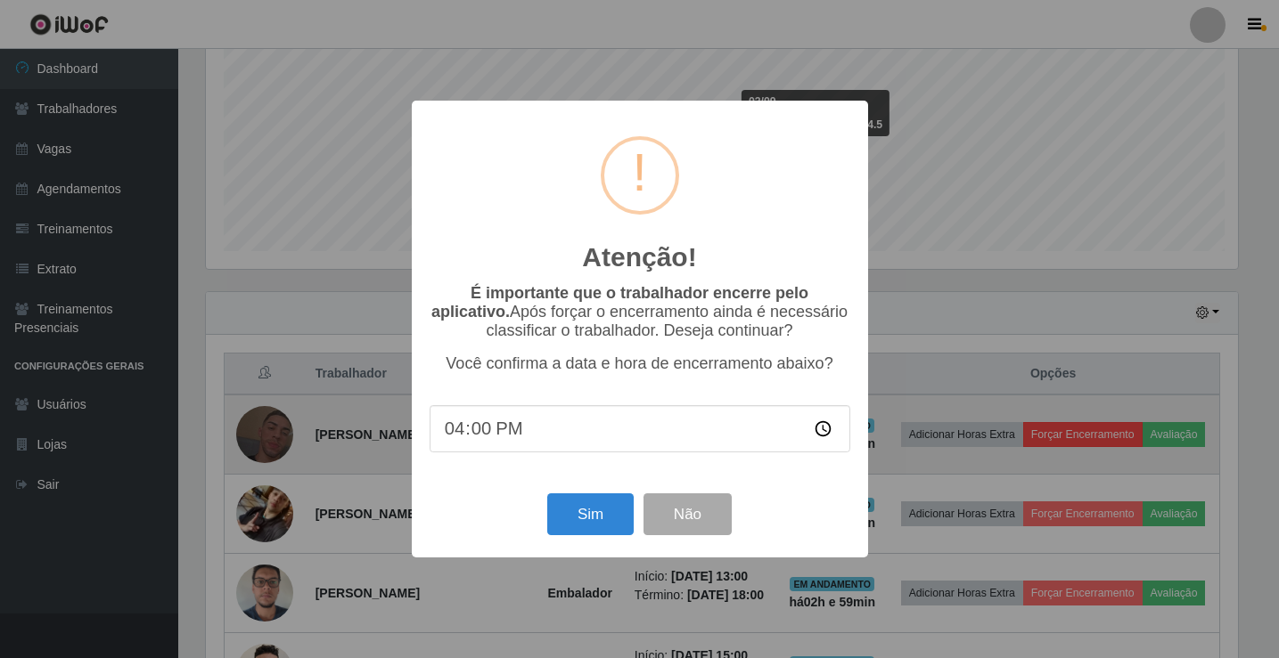
scroll to position [370, 1036]
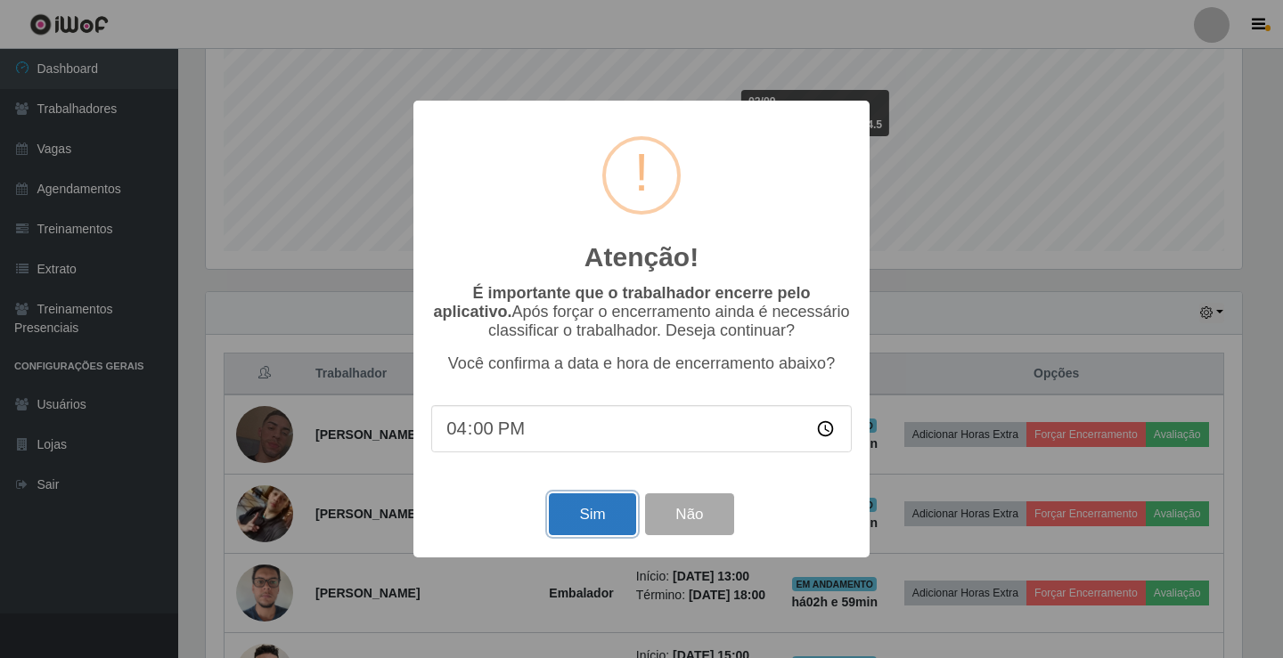
click at [597, 521] on button "Sim" at bounding box center [592, 515] width 86 height 42
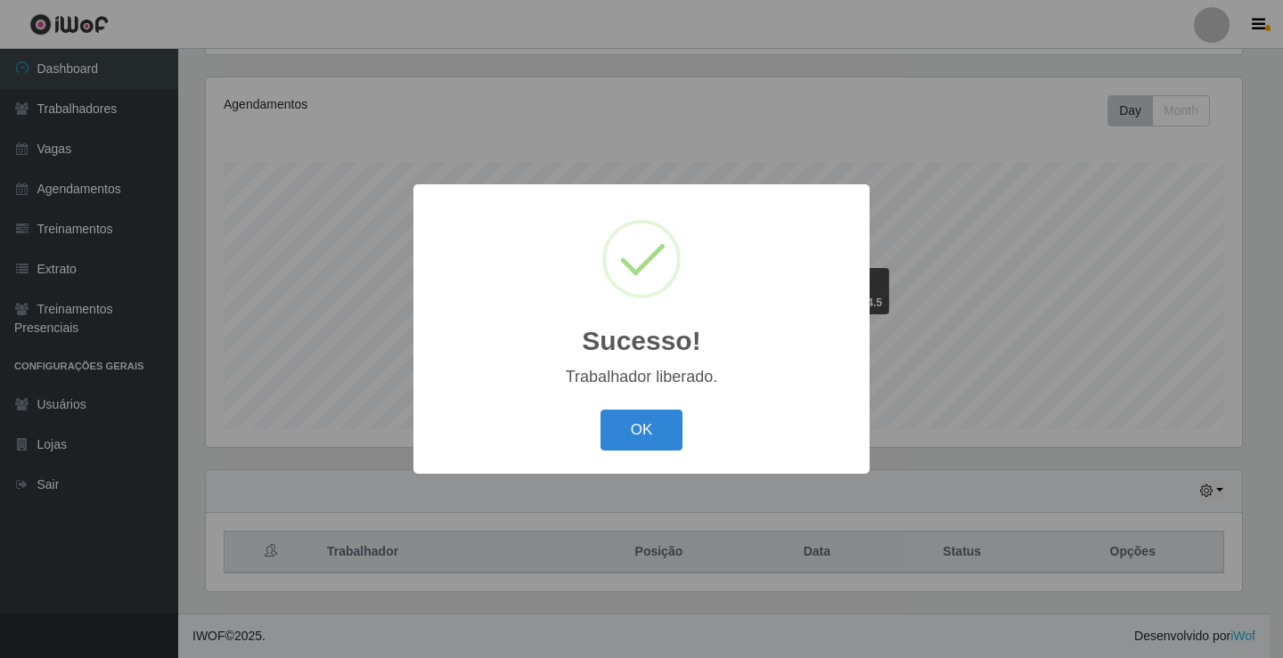
click at [601, 410] on button "OK" at bounding box center [642, 431] width 83 height 42
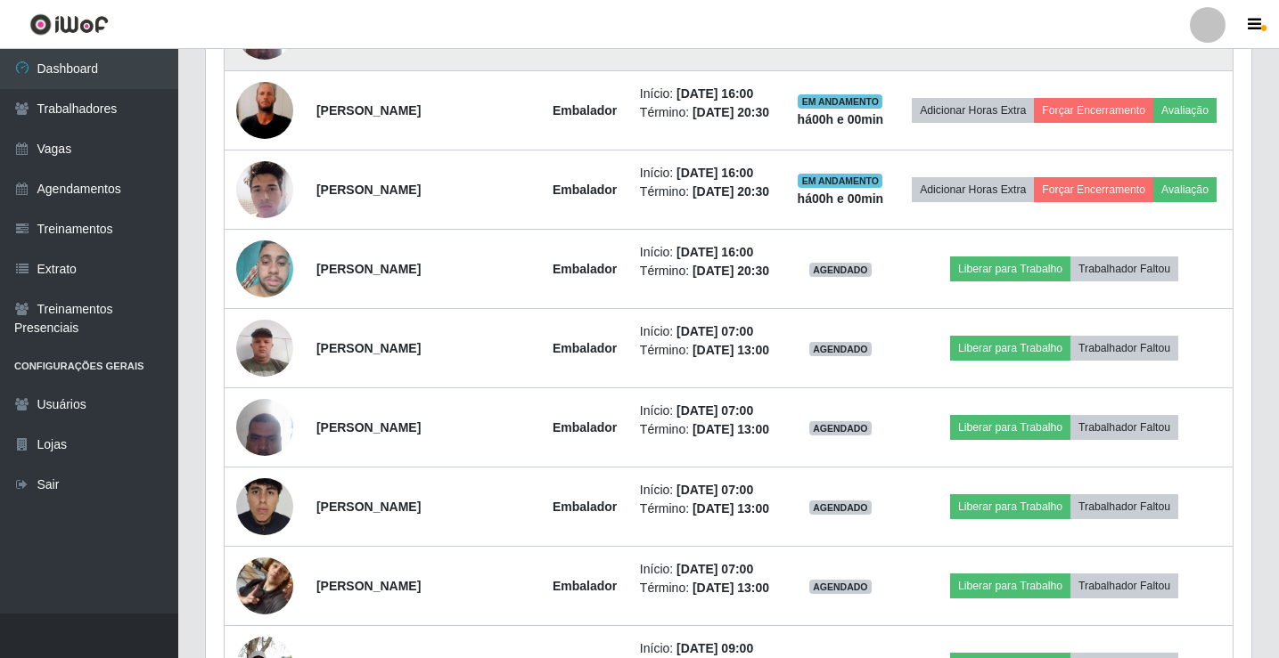
scroll to position [1366, 0]
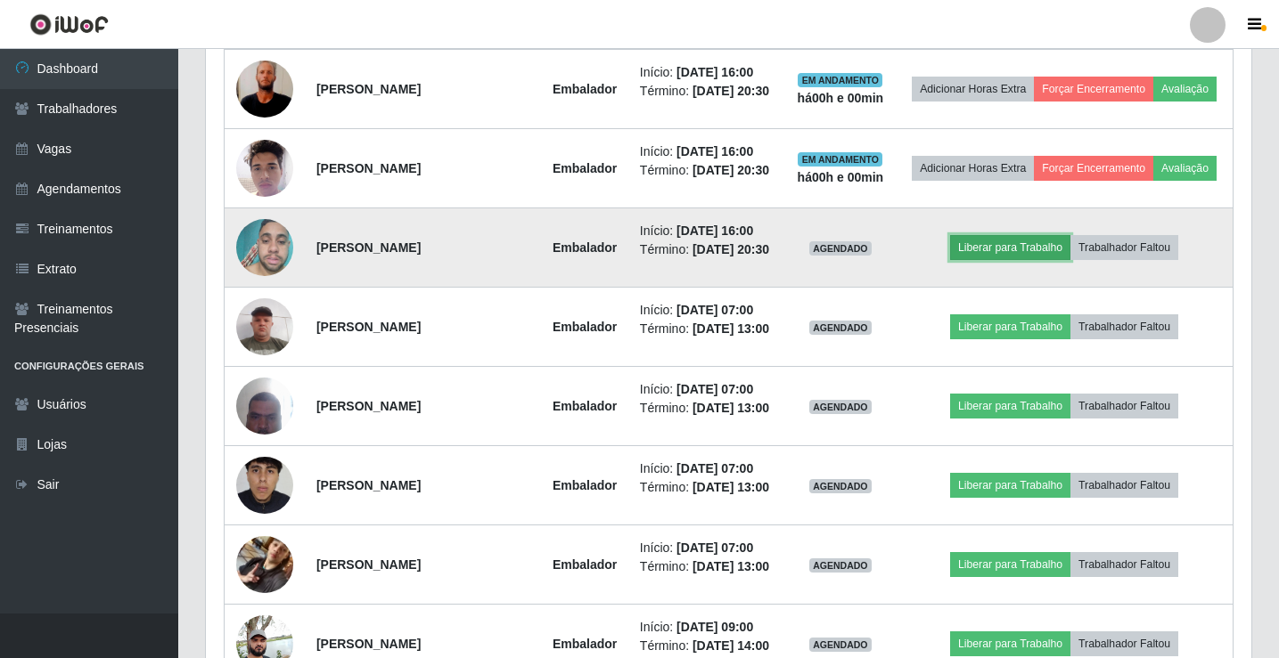
click at [1018, 260] on button "Liberar para Trabalho" at bounding box center [1010, 247] width 120 height 25
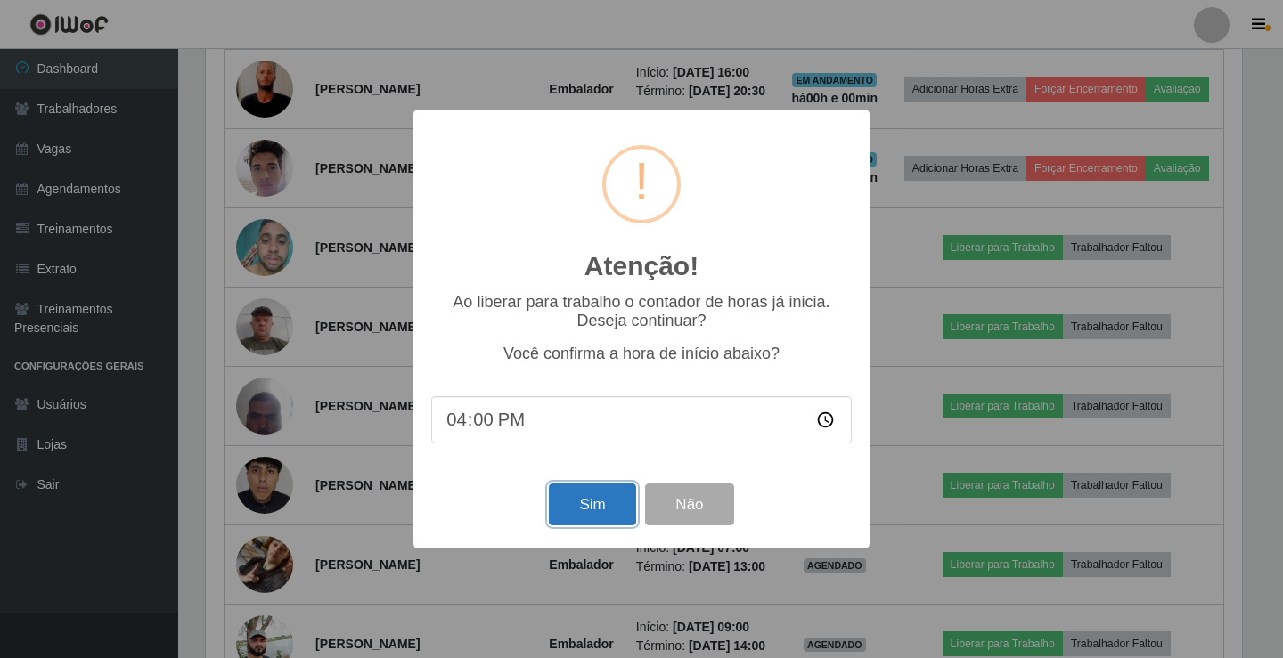
click at [604, 505] on button "Sim" at bounding box center [592, 505] width 86 height 42
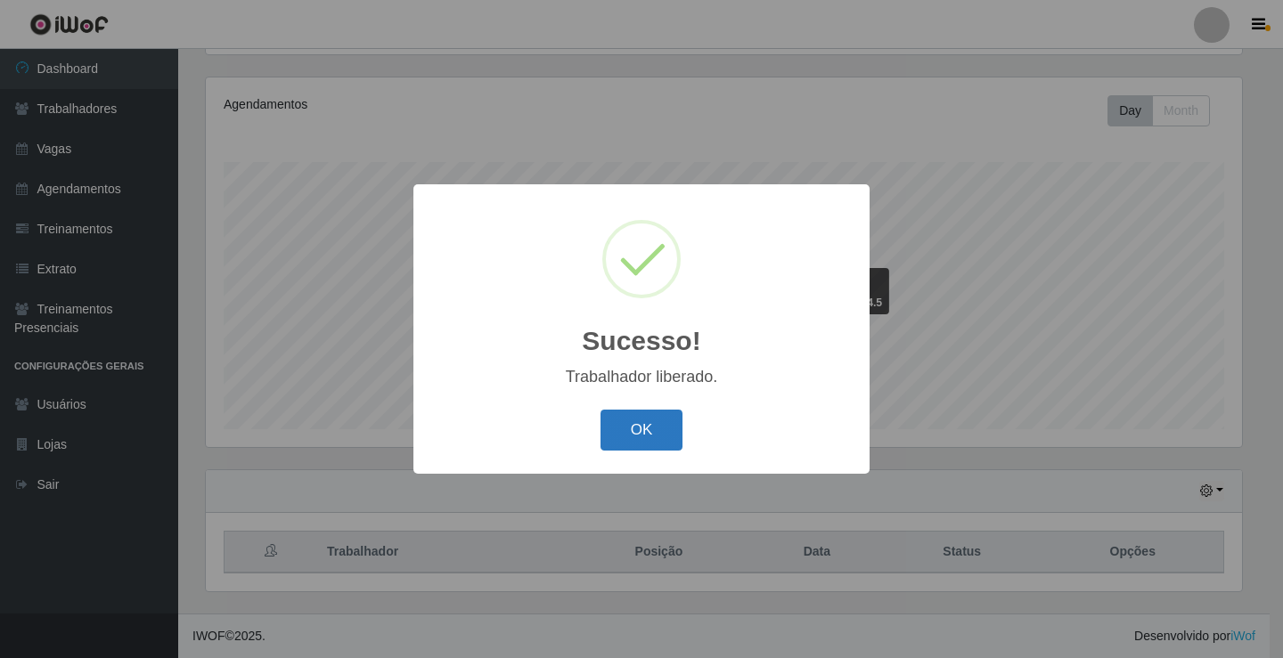
click at [622, 443] on button "OK" at bounding box center [642, 431] width 83 height 42
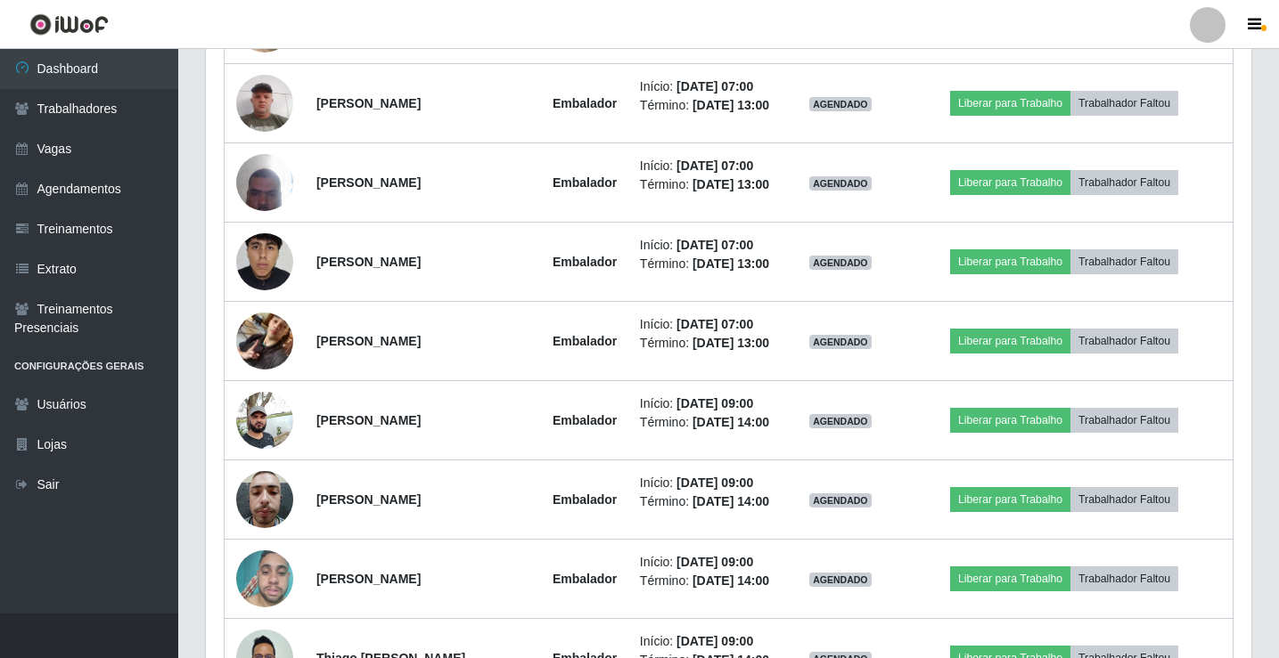
scroll to position [1722, 0]
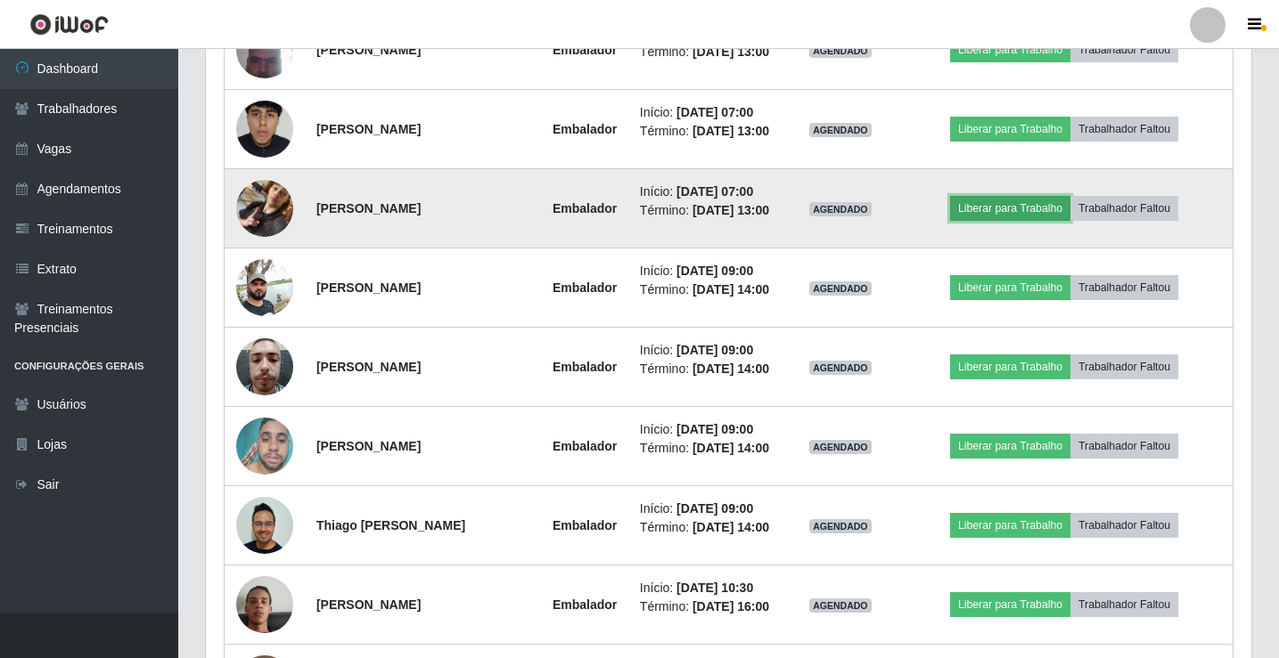
click at [1001, 221] on button "Liberar para Trabalho" at bounding box center [1010, 208] width 120 height 25
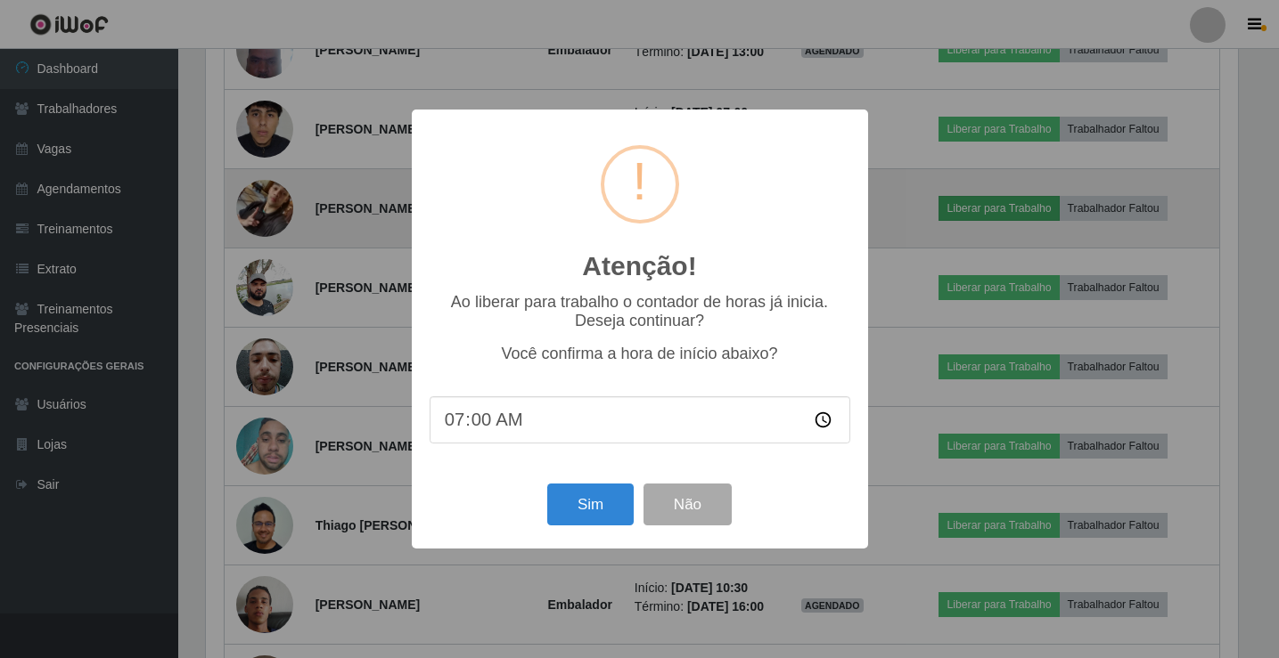
scroll to position [370, 1036]
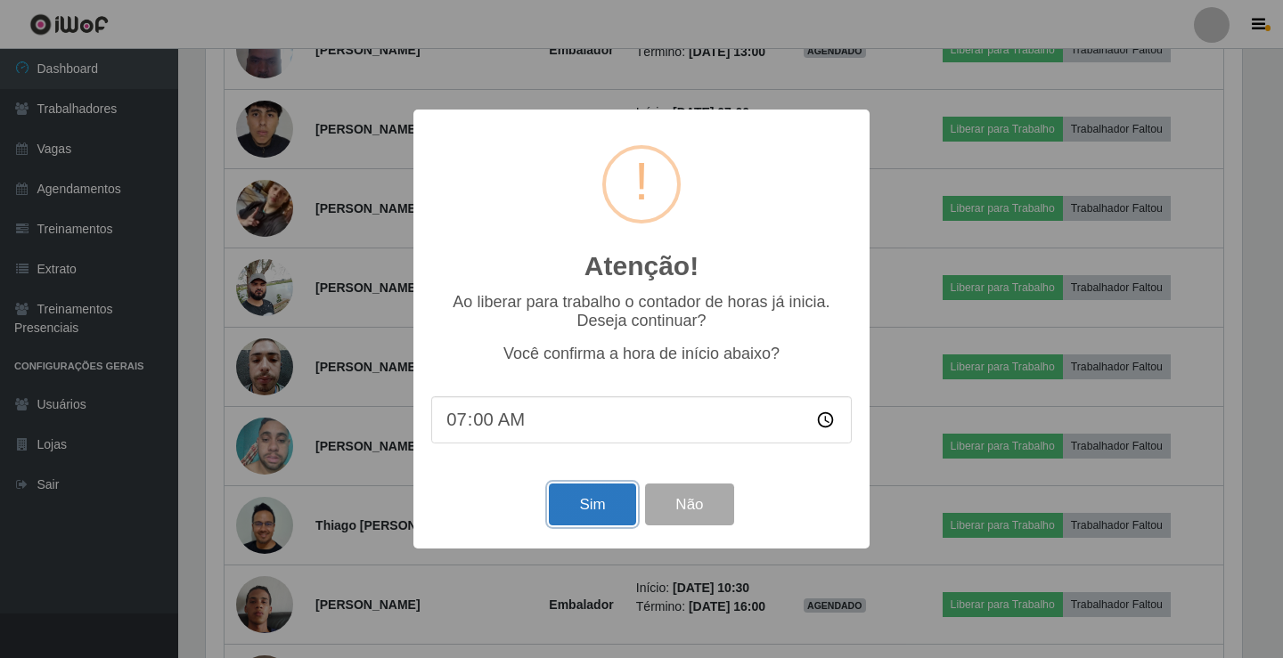
click at [560, 519] on button "Sim" at bounding box center [592, 505] width 86 height 42
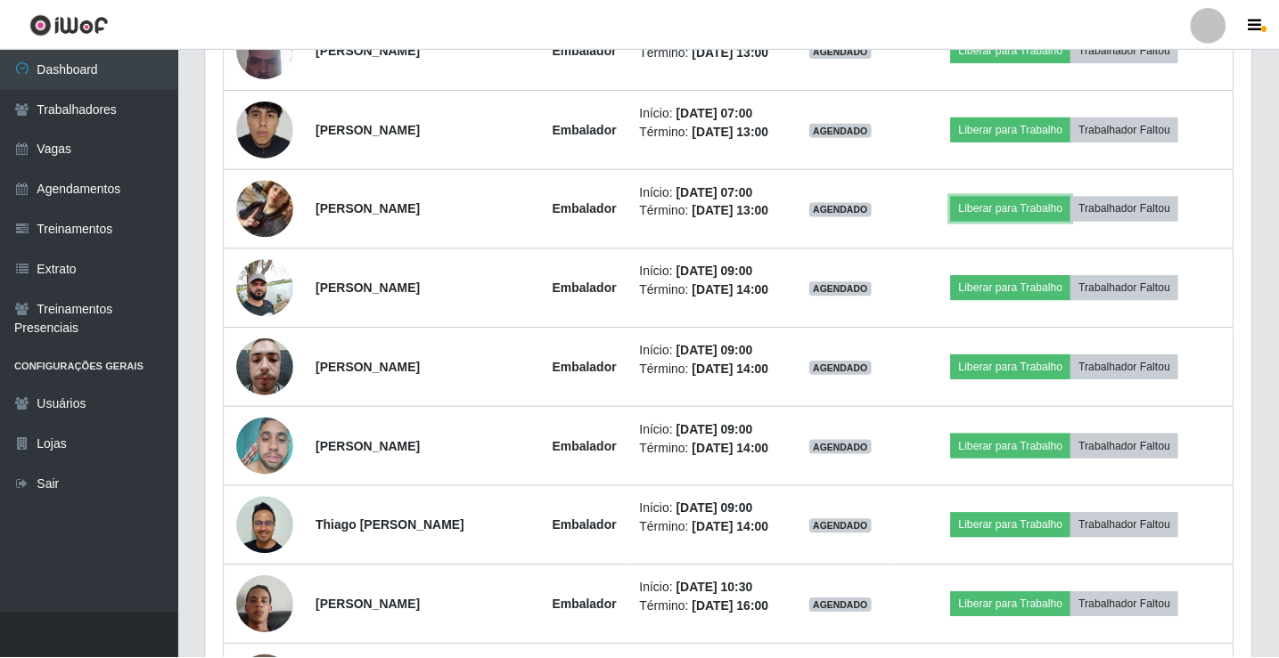
scroll to position [890591, 889916]
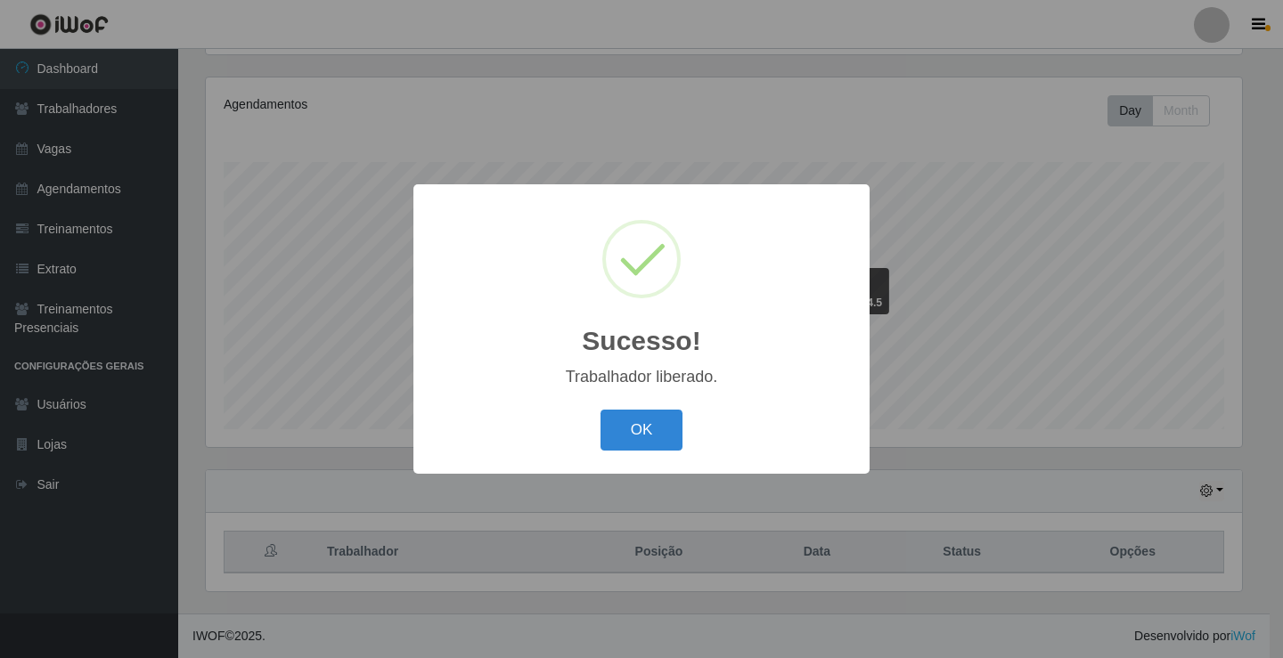
click at [601, 410] on button "OK" at bounding box center [642, 431] width 83 height 42
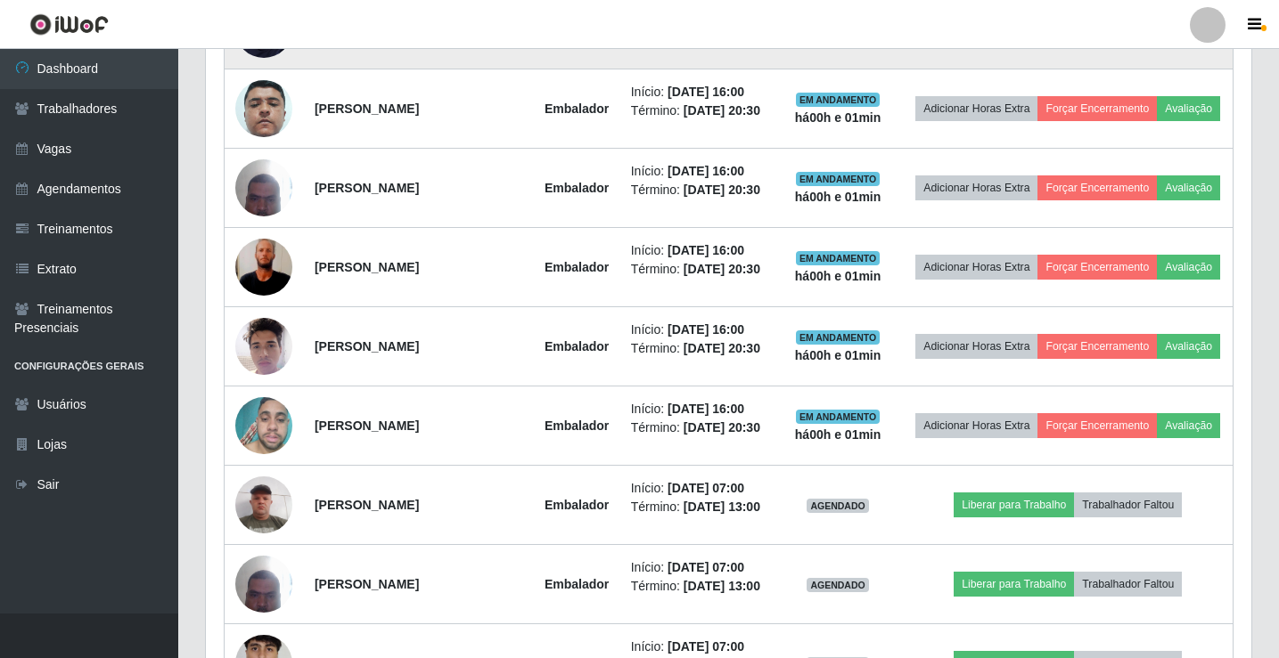
click at [1074, 42] on button "Liberar para Trabalho" at bounding box center [1013, 29] width 120 height 25
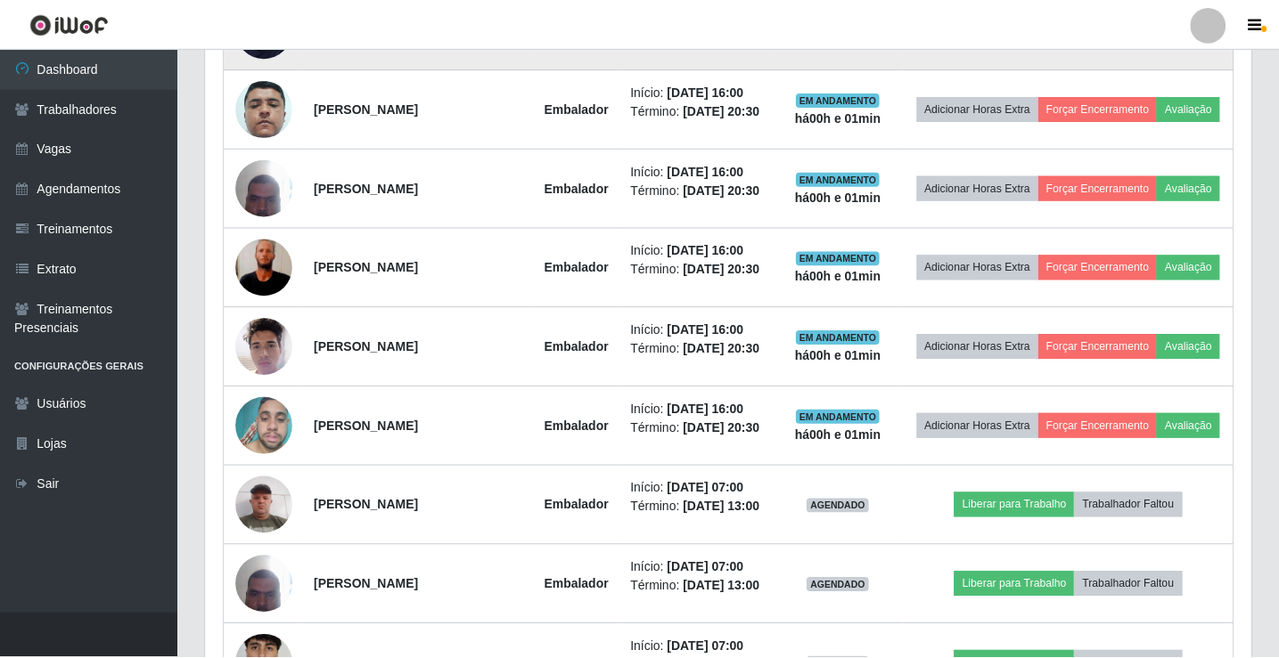
scroll to position [370, 1036]
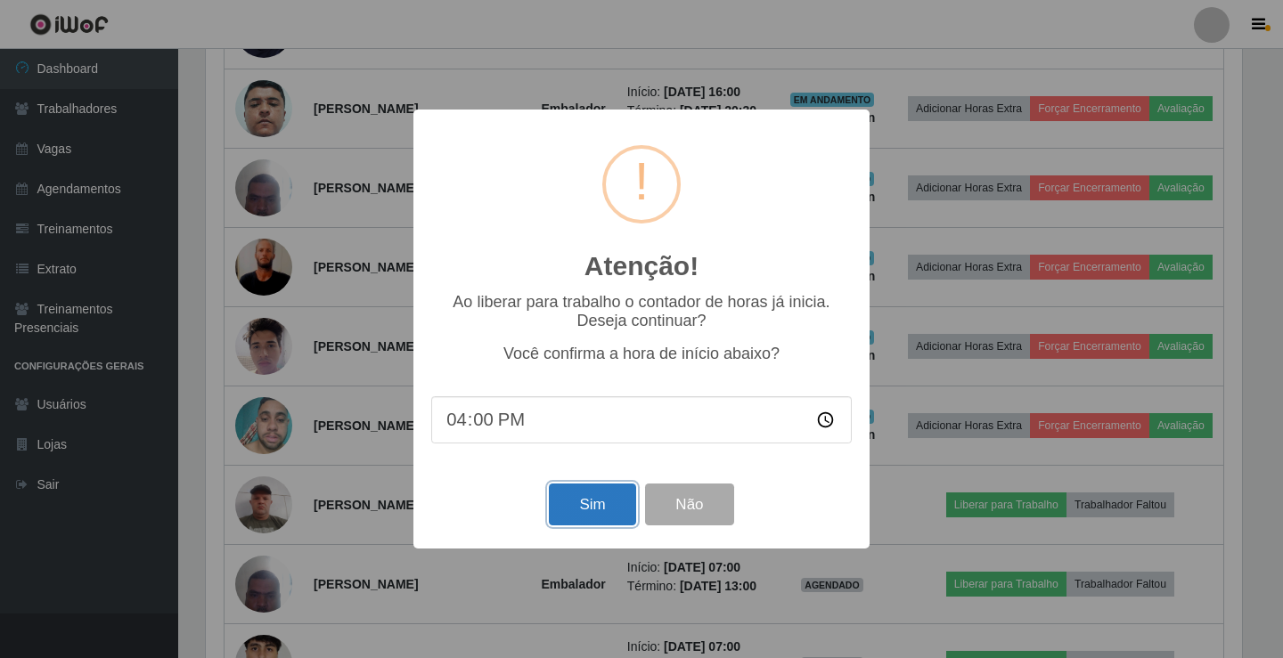
click at [581, 519] on button "Sim" at bounding box center [592, 505] width 86 height 42
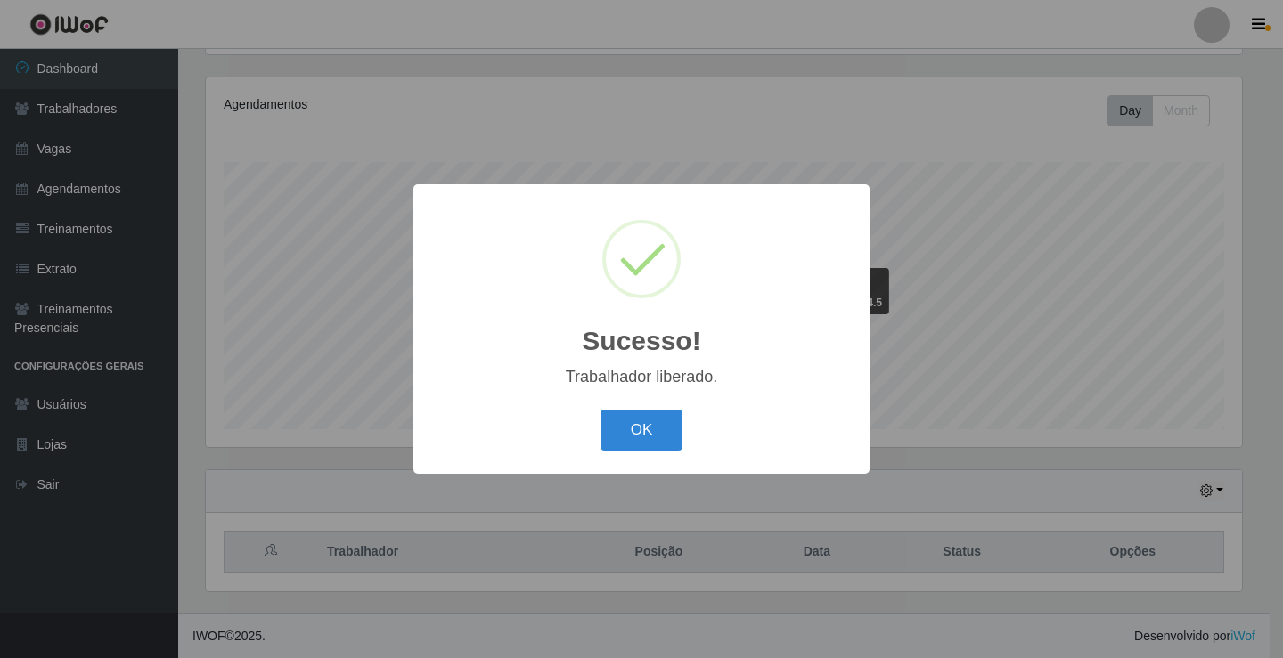
click at [601, 410] on button "OK" at bounding box center [642, 431] width 83 height 42
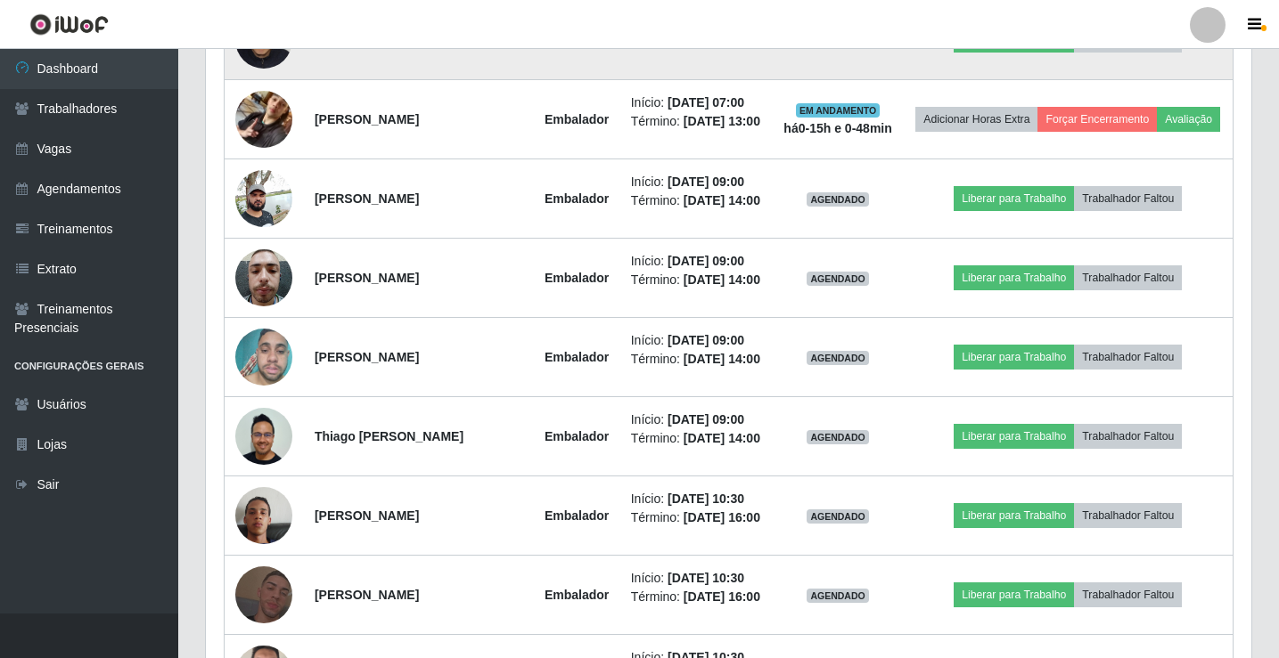
scroll to position [1722, 0]
